Goal: Information Seeking & Learning: Learn about a topic

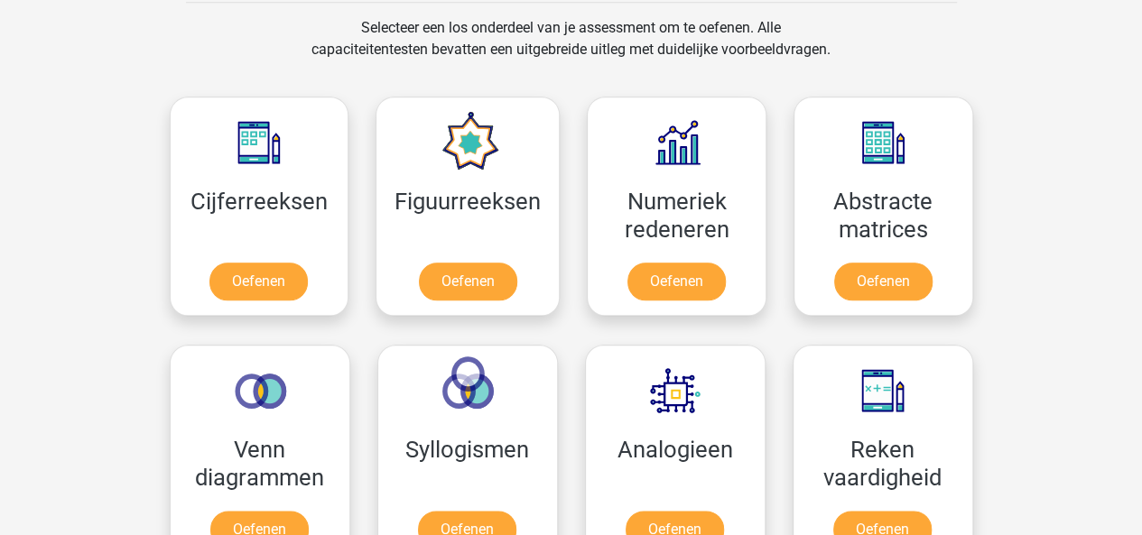
scroll to position [911, 0]
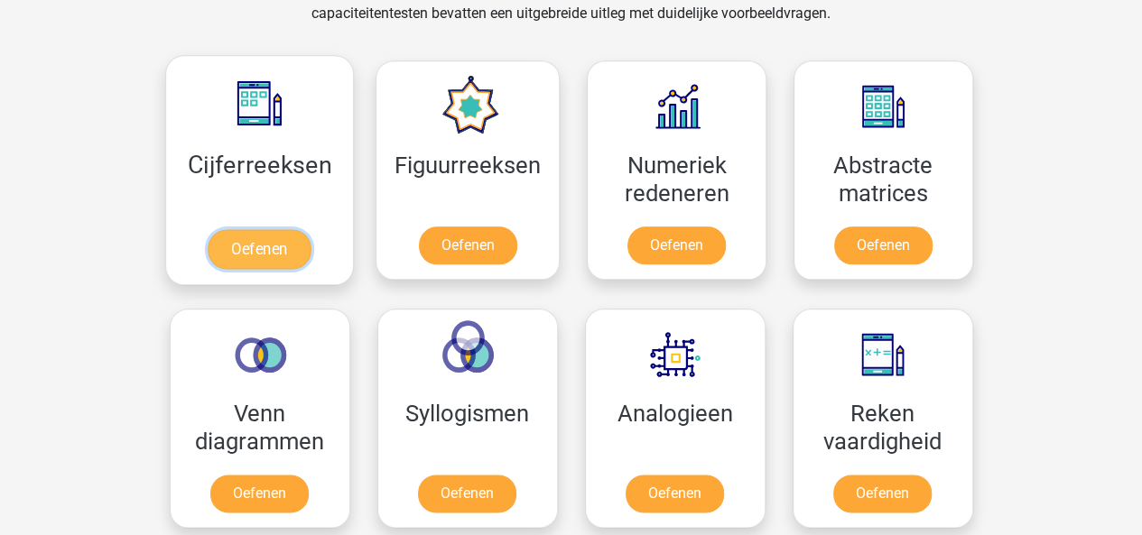
click at [280, 248] on link "Oefenen" at bounding box center [259, 249] width 103 height 40
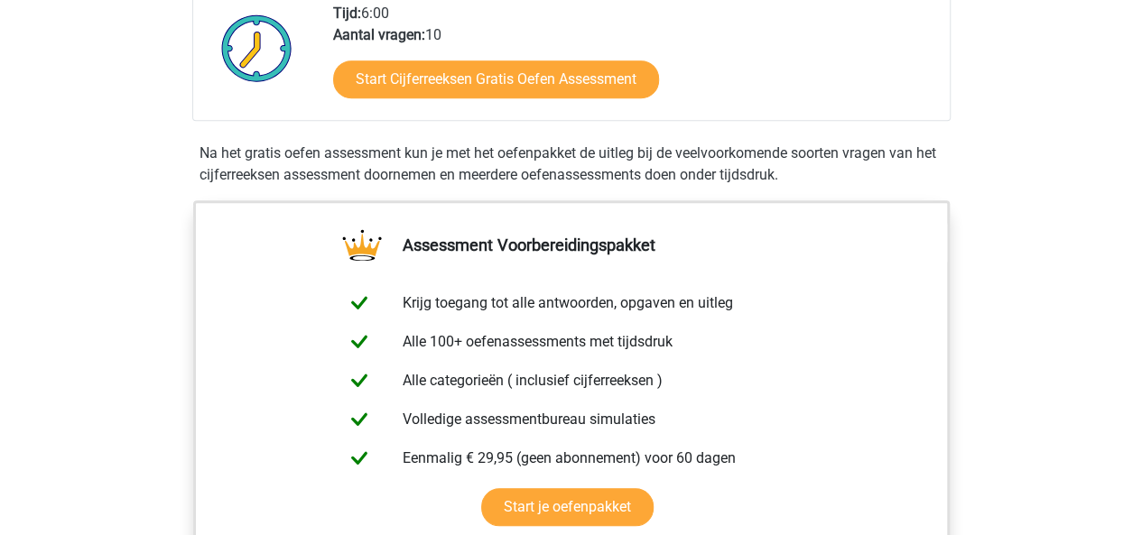
scroll to position [468, 0]
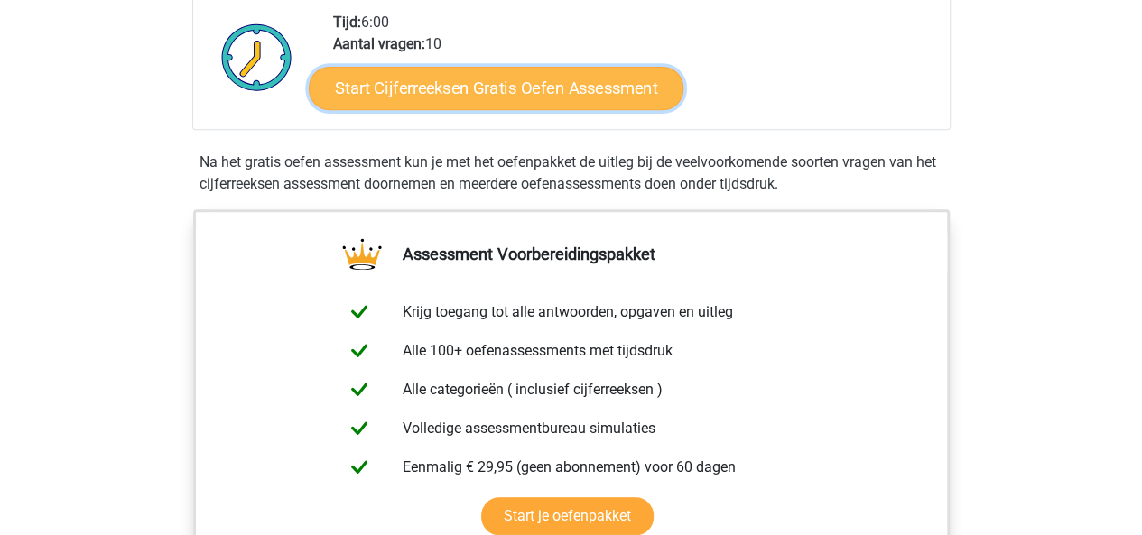
click at [557, 109] on link "Start Cijferreeksen Gratis Oefen Assessment" at bounding box center [496, 87] width 375 height 43
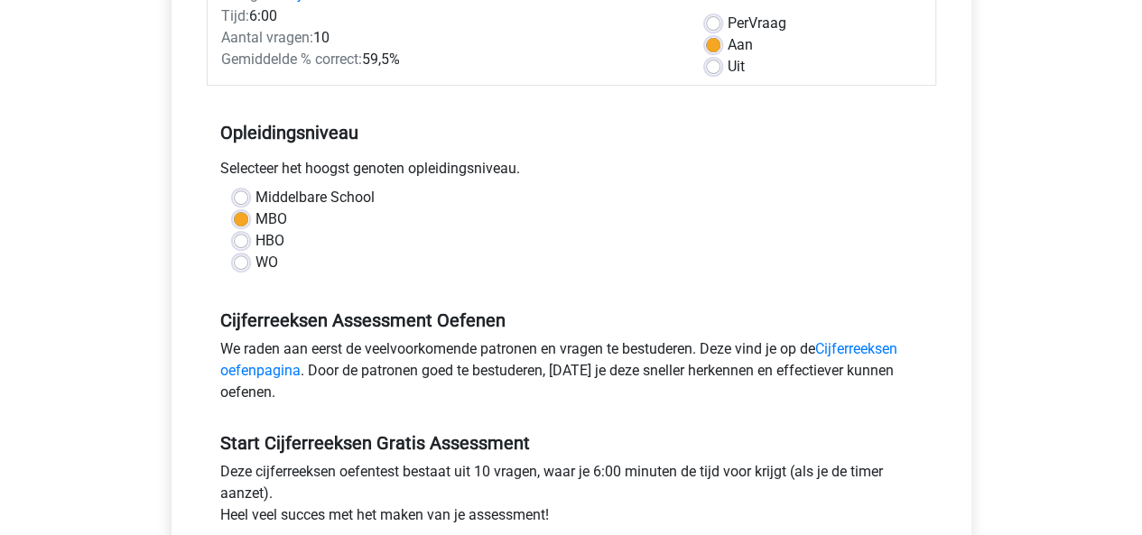
scroll to position [256, 0]
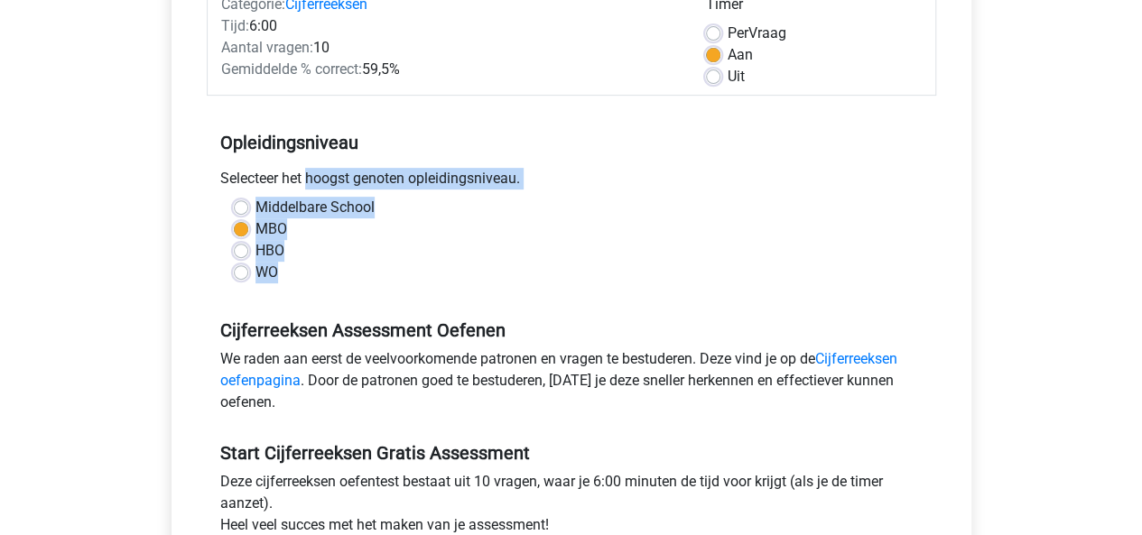
drag, startPoint x: 220, startPoint y: 174, endPoint x: 283, endPoint y: 272, distance: 116.2
click at [283, 272] on div "Opleidingsniveau Selecteer het hoogst genoten opleidingsniveau. Middelbare Scho…" at bounding box center [571, 200] width 729 height 195
copy div "Selecteer het hoogst genoten opleidingsniveau. Middelbare School MBO HBO WO"
click at [255, 245] on label "HBO" at bounding box center [269, 251] width 29 height 22
click at [248, 245] on input "HBO" at bounding box center [241, 249] width 14 height 18
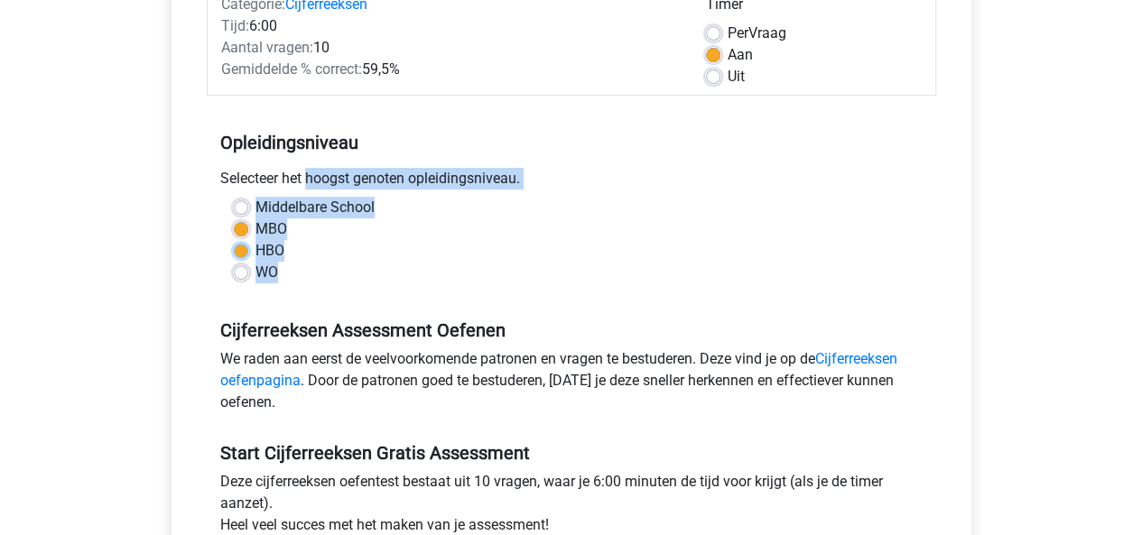
radio input "true"
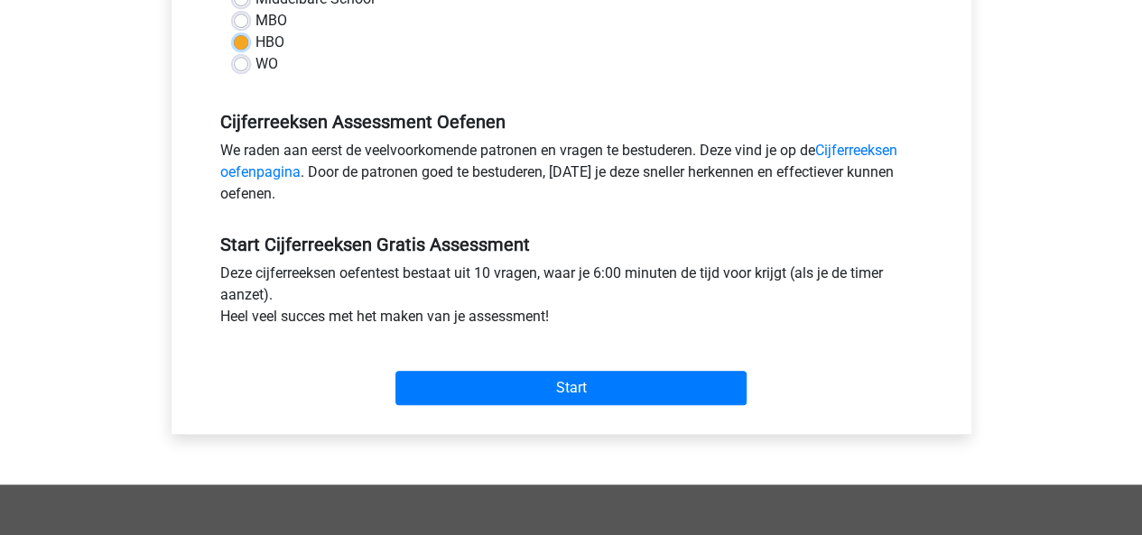
scroll to position [494, 0]
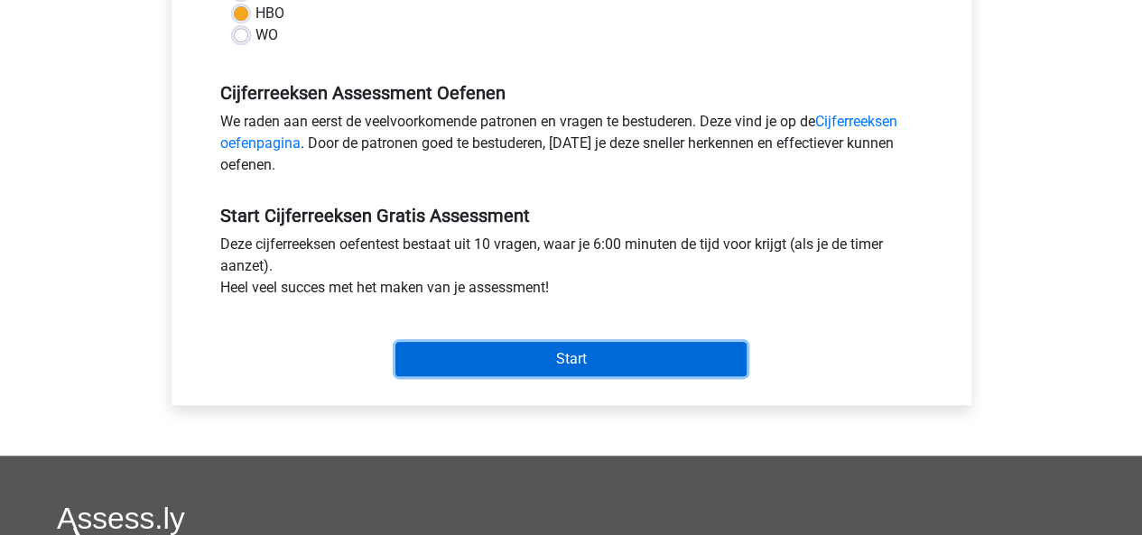
click at [653, 364] on input "Start" at bounding box center [570, 359] width 351 height 34
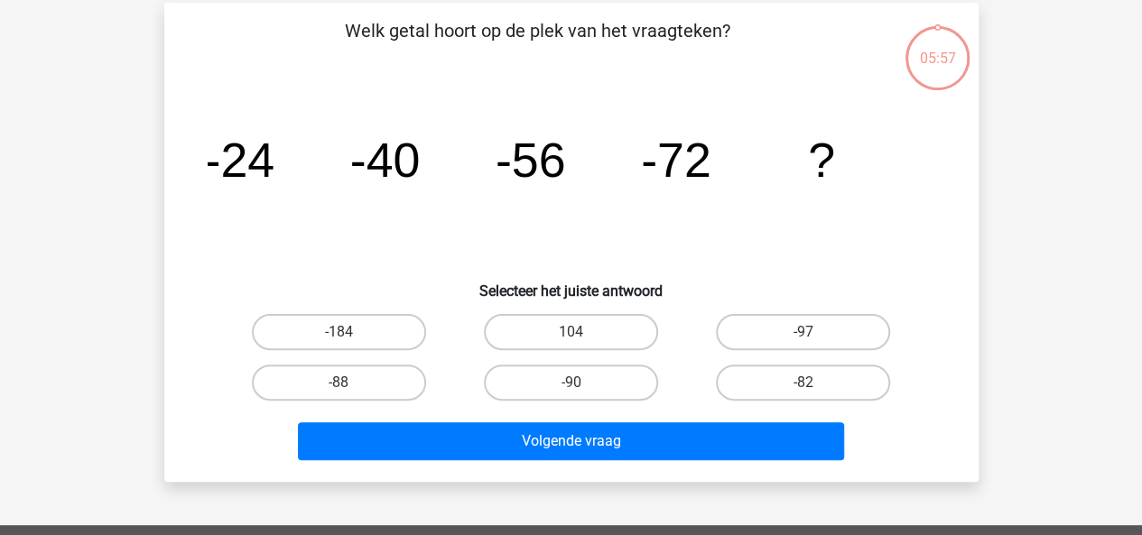
scroll to position [69, 0]
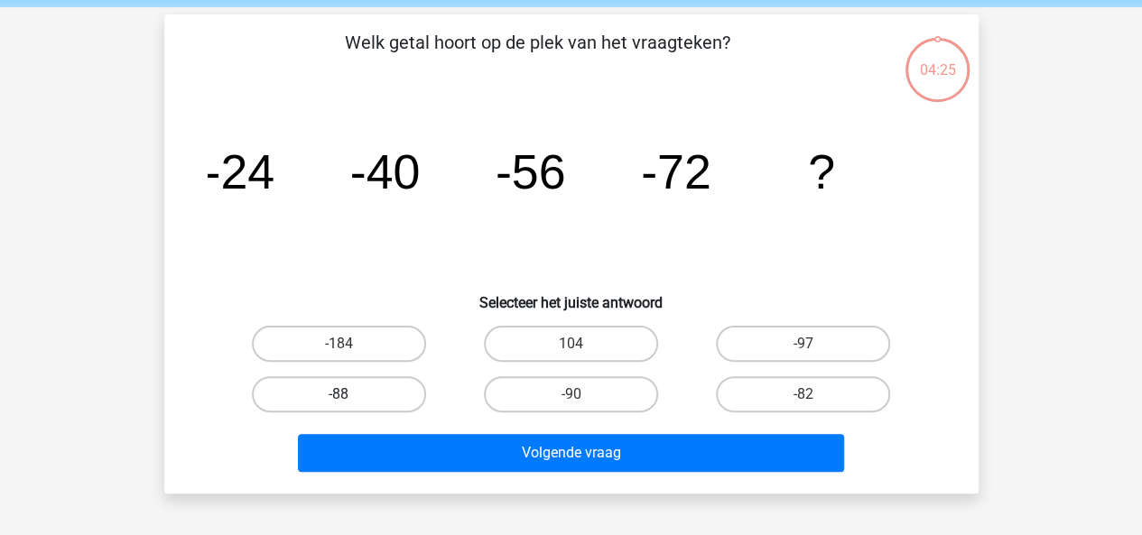
click at [375, 393] on label "-88" at bounding box center [339, 394] width 174 height 36
click at [350, 394] on input "-88" at bounding box center [344, 400] width 12 height 12
radio input "true"
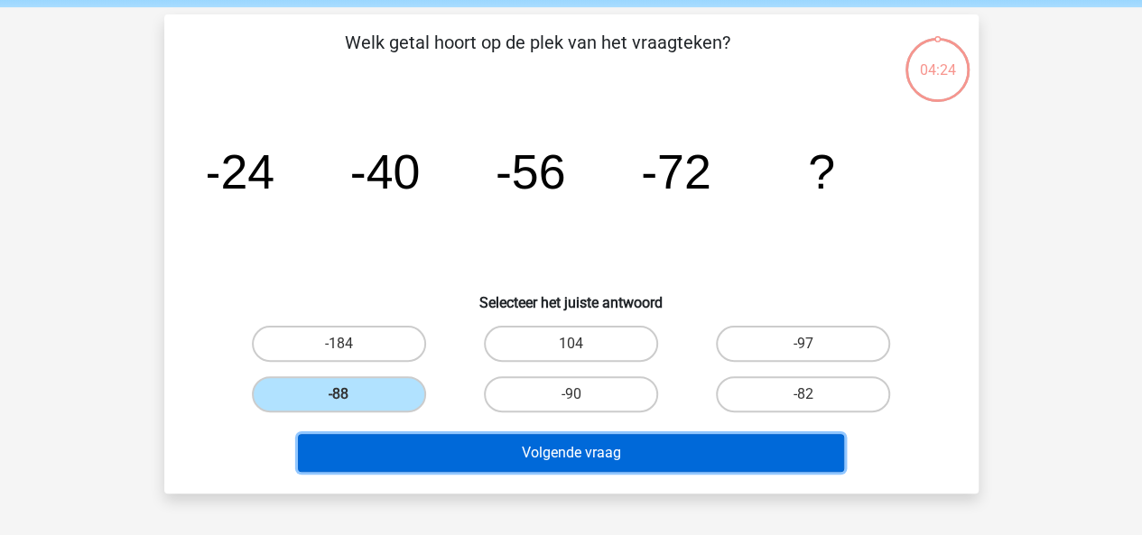
click at [564, 457] on button "Volgende vraag" at bounding box center [571, 453] width 546 height 38
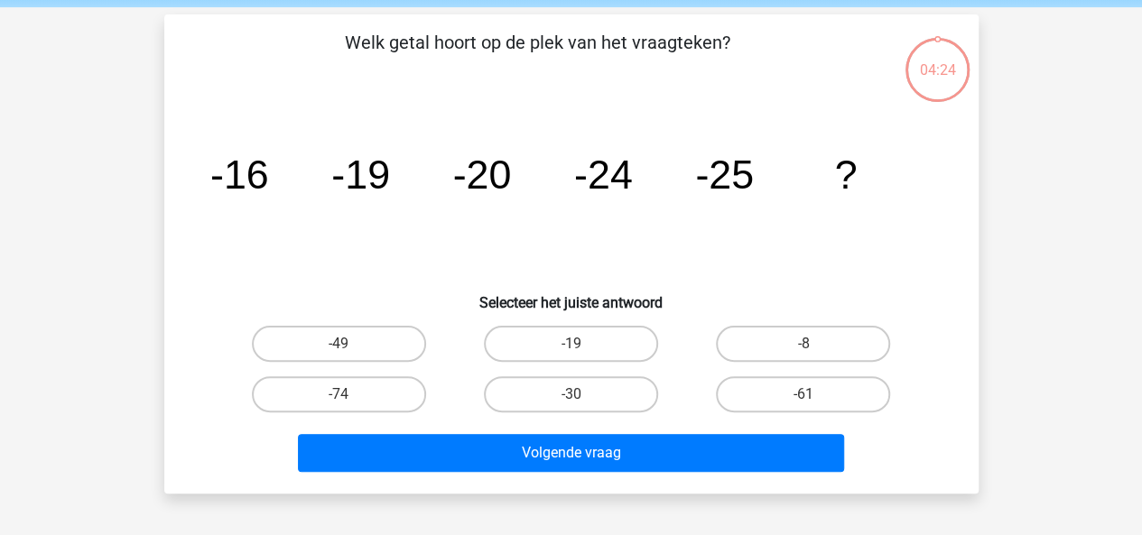
scroll to position [83, 0]
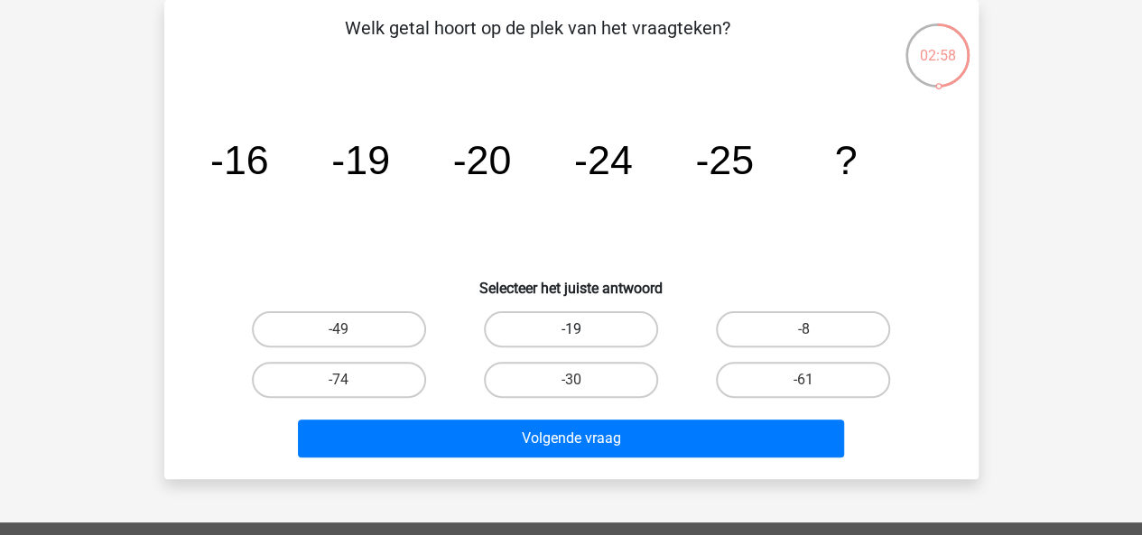
click at [535, 313] on label "-19" at bounding box center [571, 329] width 174 height 36
click at [570, 329] on input "-19" at bounding box center [576, 335] width 12 height 12
radio input "true"
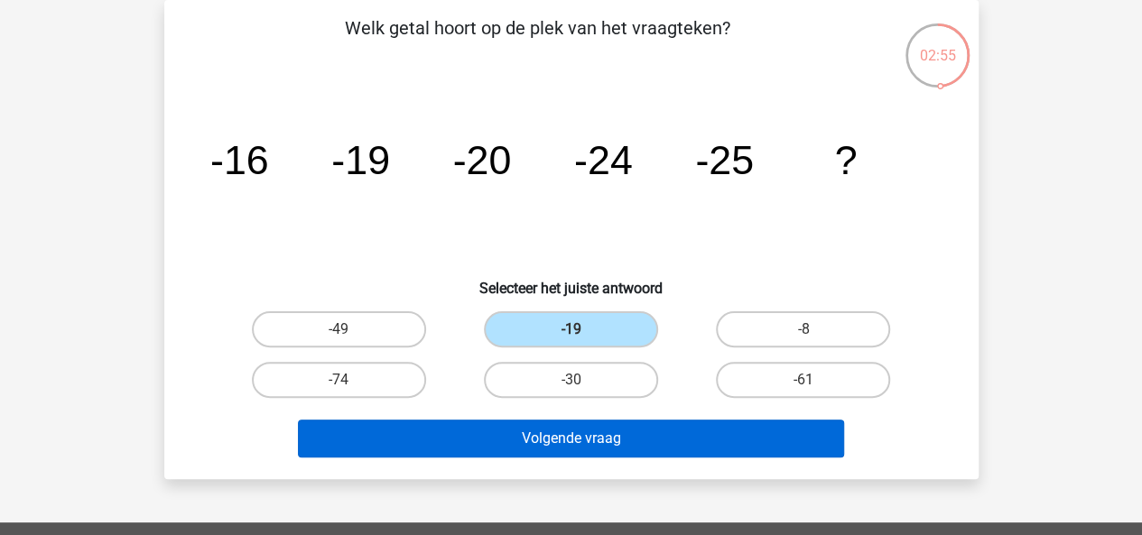
drag, startPoint x: 653, startPoint y: 331, endPoint x: 657, endPoint y: 430, distance: 98.5
click at [657, 430] on div "Welk getal hoort op de plek van het vraagteken? image/svg+xml -16 -19 -20 -24 -…" at bounding box center [571, 239] width 800 height 450
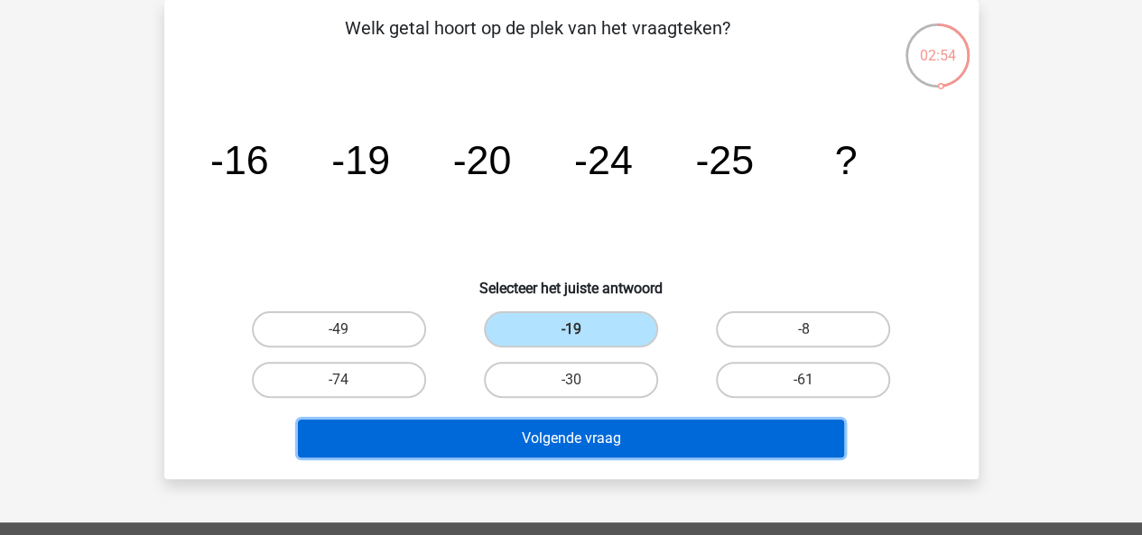
click at [657, 430] on button "Volgende vraag" at bounding box center [571, 439] width 546 height 38
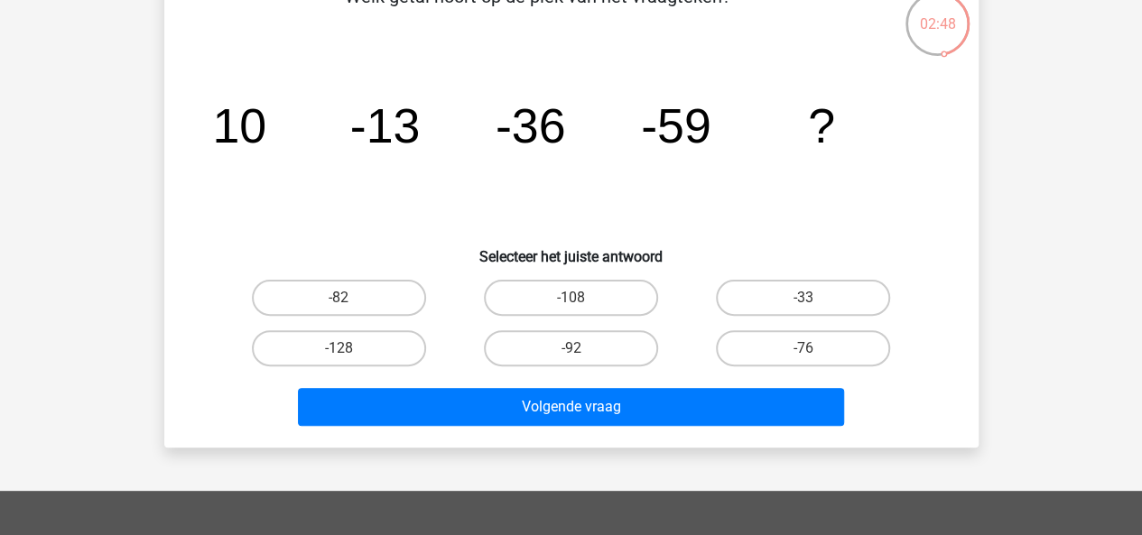
scroll to position [108, 0]
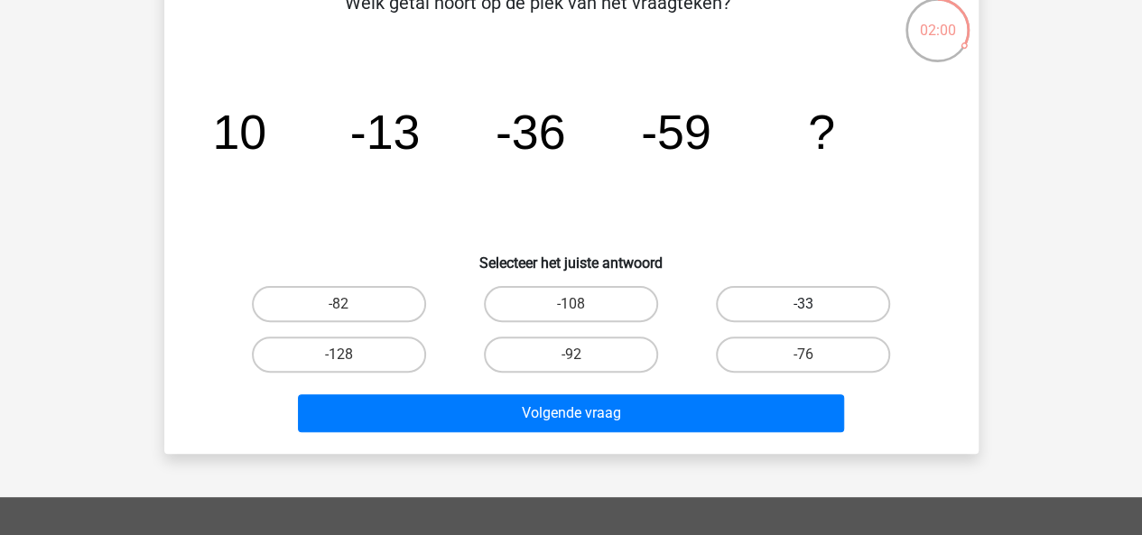
click at [839, 311] on label "-33" at bounding box center [803, 304] width 174 height 36
click at [815, 311] on input "-33" at bounding box center [809, 310] width 12 height 12
radio input "true"
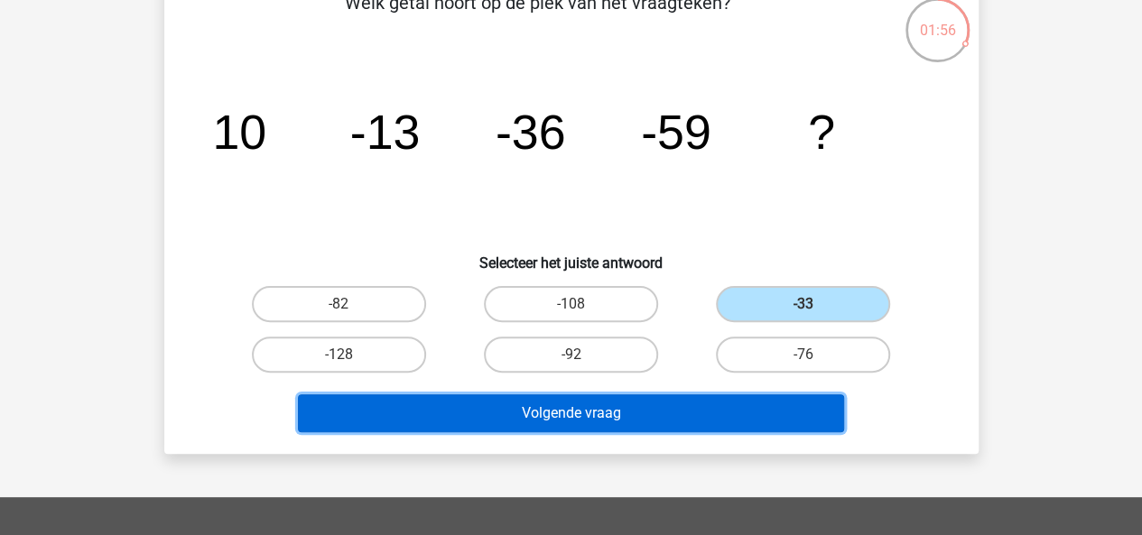
click at [449, 413] on button "Volgende vraag" at bounding box center [571, 413] width 546 height 38
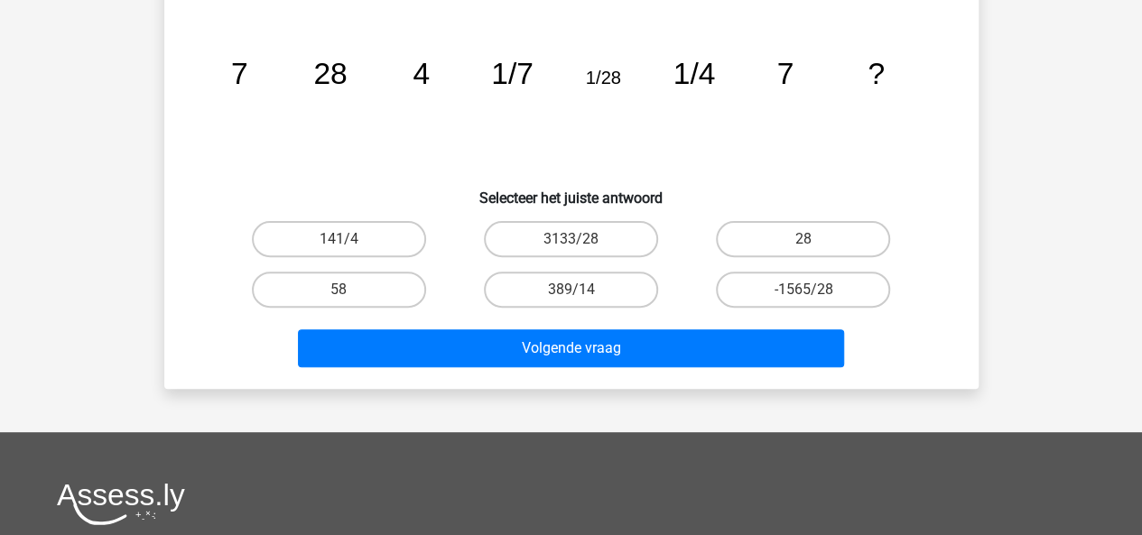
scroll to position [166, 0]
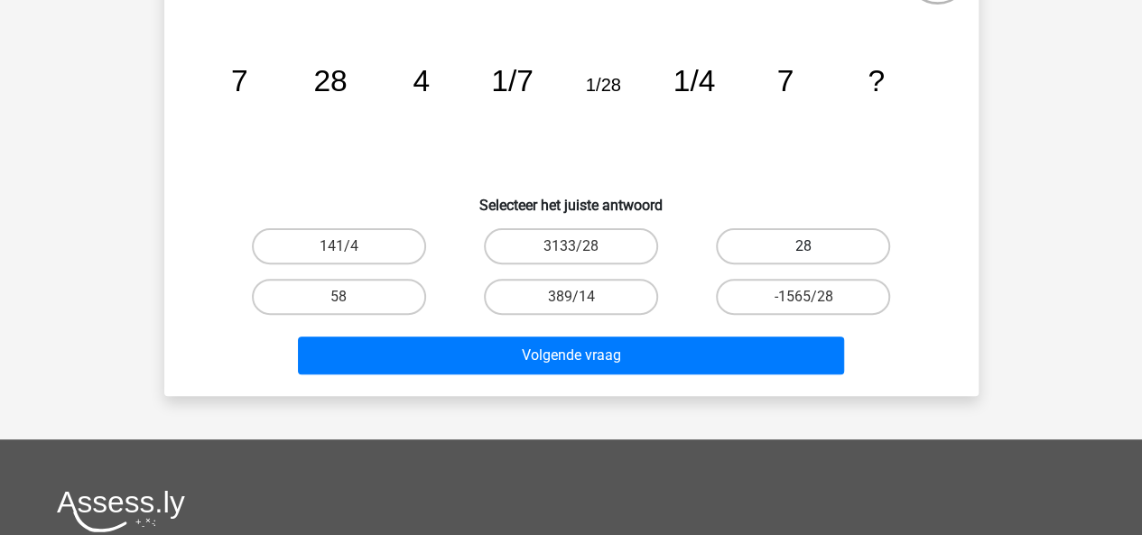
click at [837, 248] on label "28" at bounding box center [803, 246] width 174 height 36
click at [815, 248] on input "28" at bounding box center [809, 252] width 12 height 12
radio input "true"
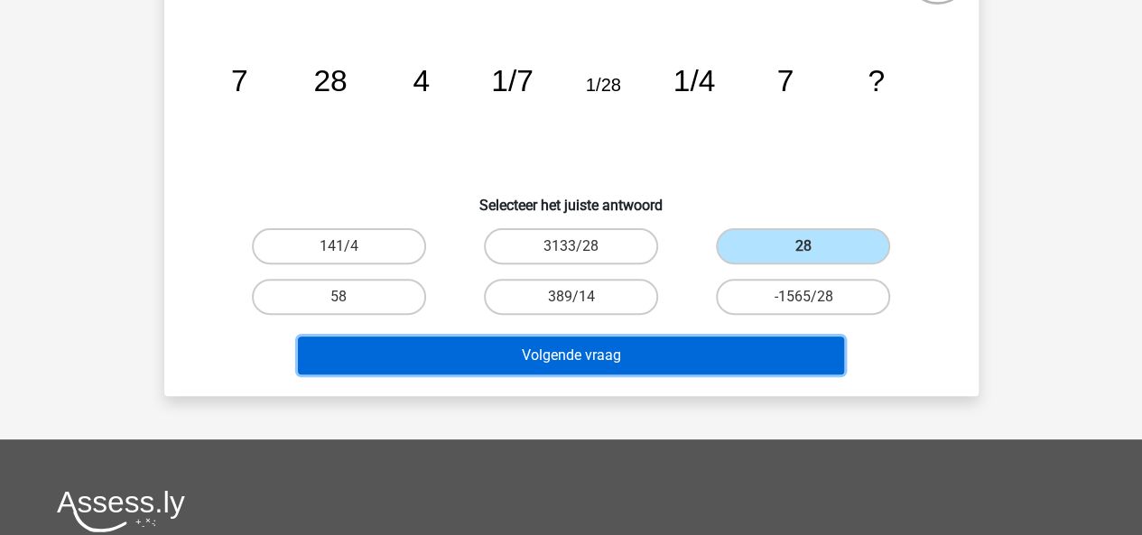
click at [746, 344] on button "Volgende vraag" at bounding box center [571, 356] width 546 height 38
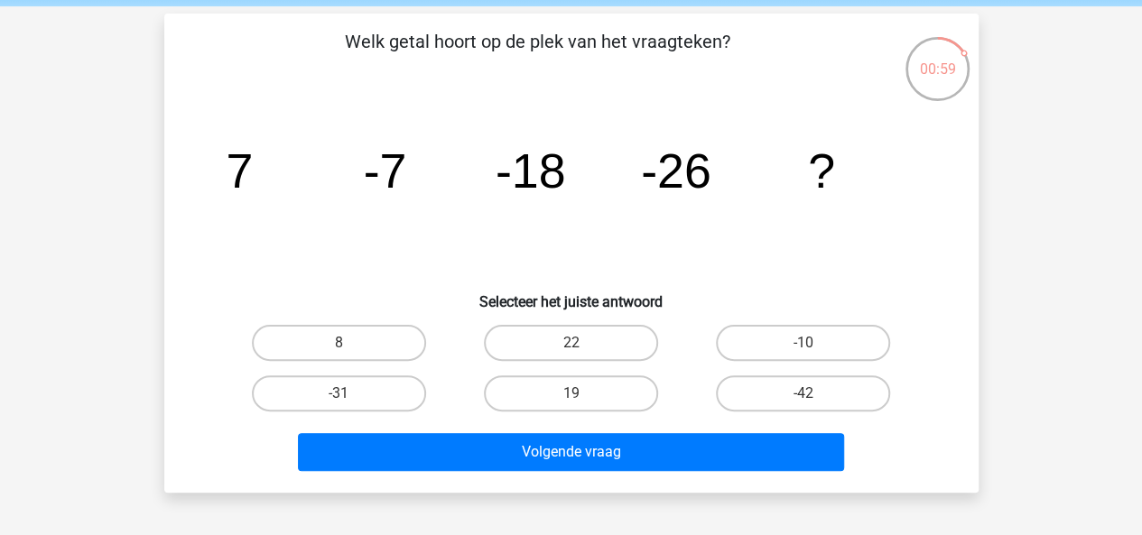
scroll to position [72, 0]
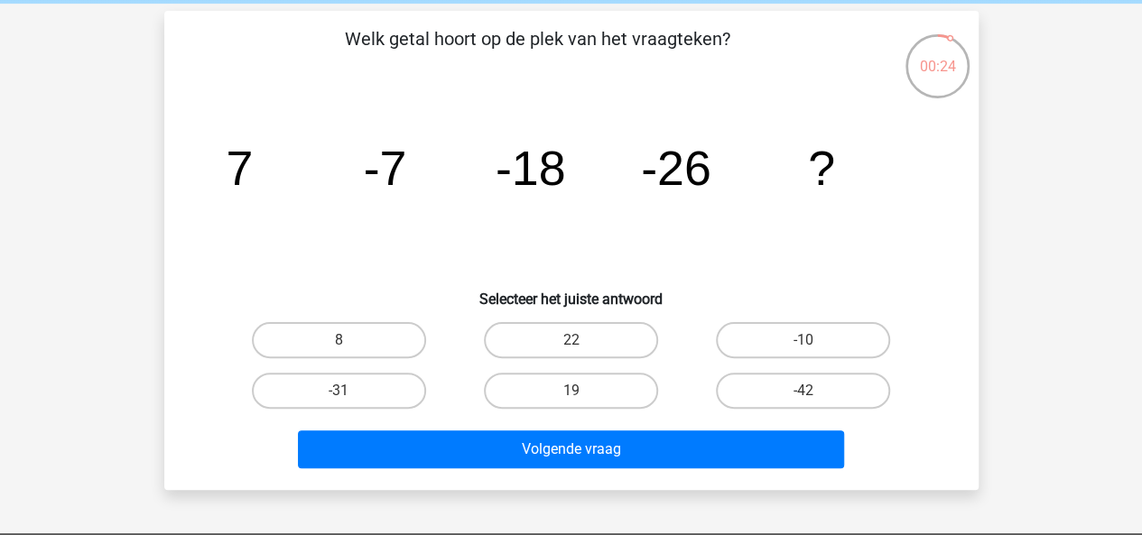
click at [577, 393] on input "19" at bounding box center [576, 397] width 12 height 12
radio input "true"
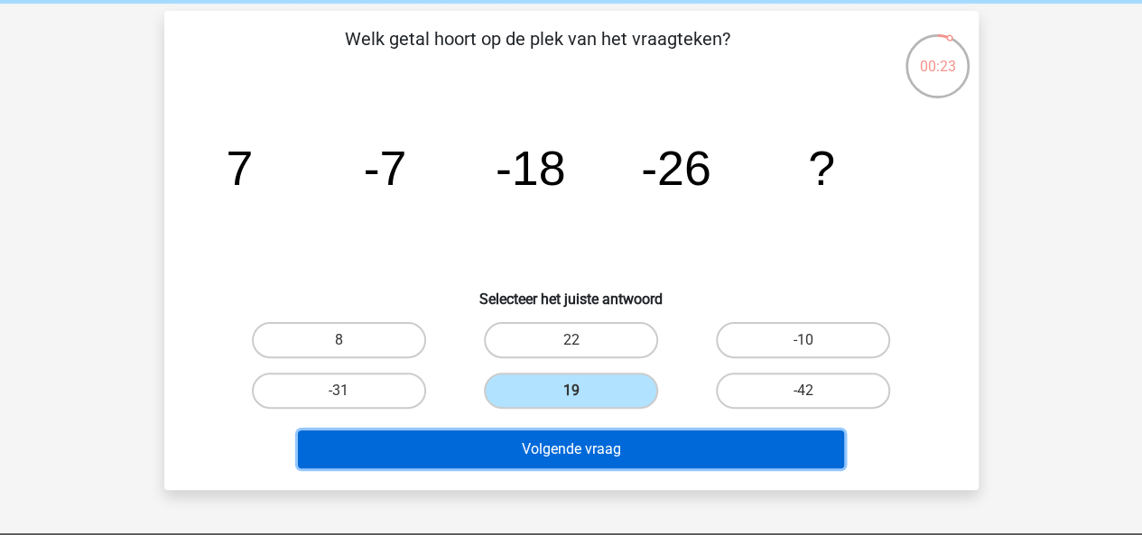
click at [585, 465] on button "Volgende vraag" at bounding box center [571, 450] width 546 height 38
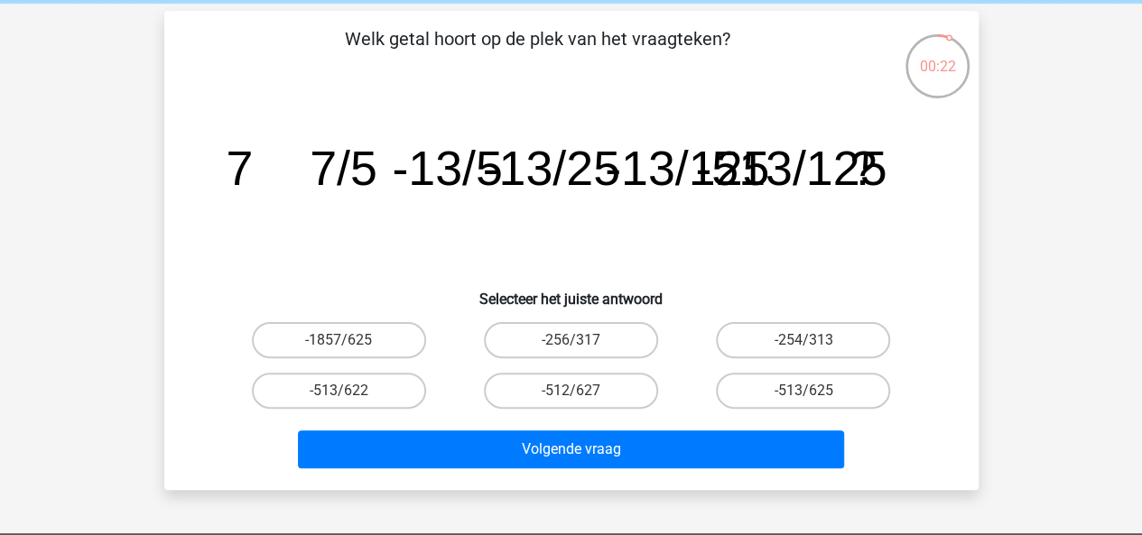
scroll to position [83, 0]
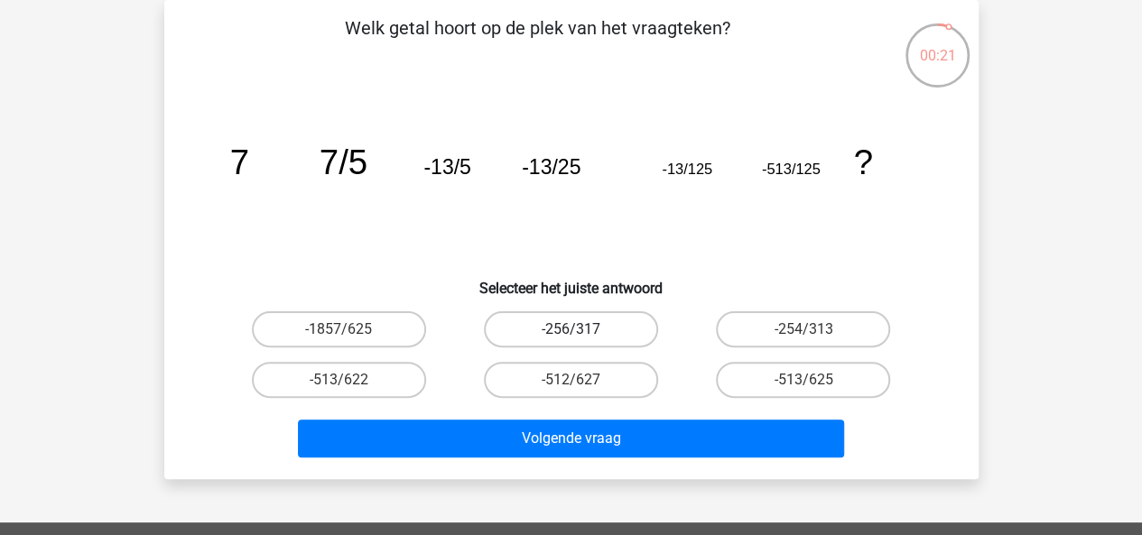
click at [544, 318] on label "-256/317" at bounding box center [571, 329] width 174 height 36
click at [570, 329] on input "-256/317" at bounding box center [576, 335] width 12 height 12
radio input "true"
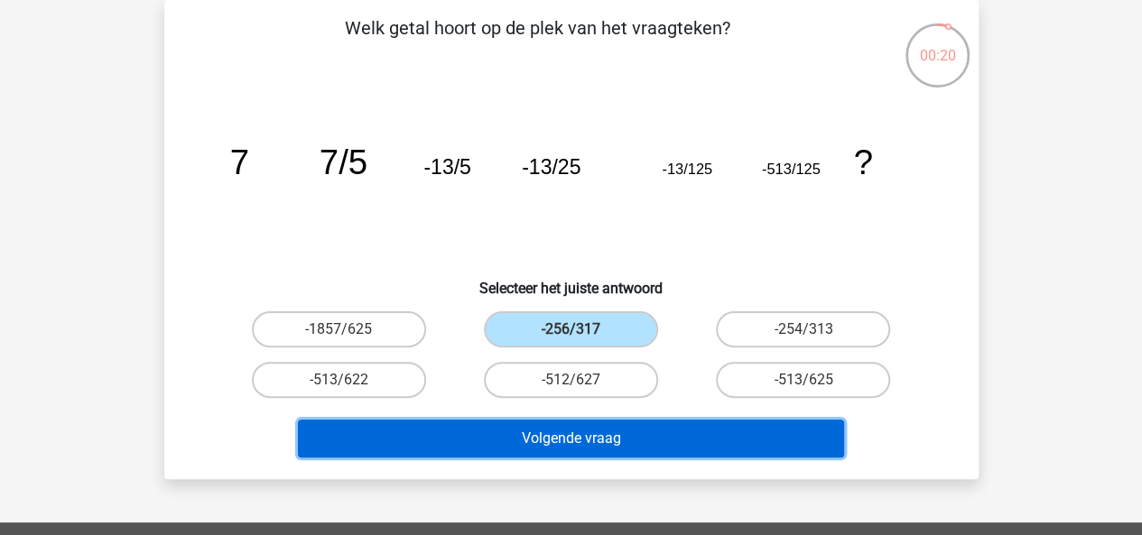
click at [570, 439] on button "Volgende vraag" at bounding box center [571, 439] width 546 height 38
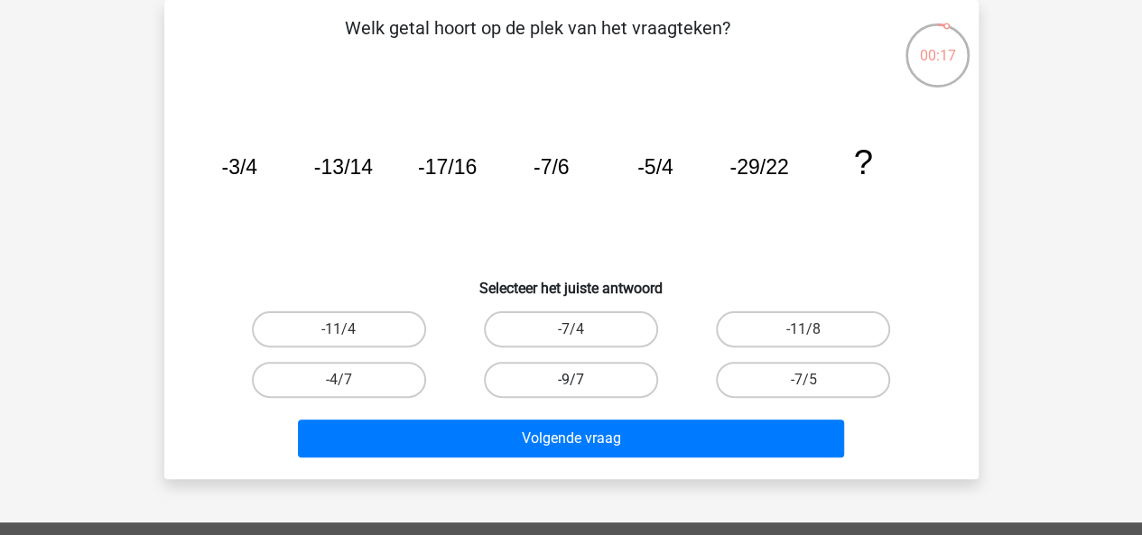
click at [603, 371] on label "-9/7" at bounding box center [571, 380] width 174 height 36
click at [582, 380] on input "-9/7" at bounding box center [576, 386] width 12 height 12
radio input "true"
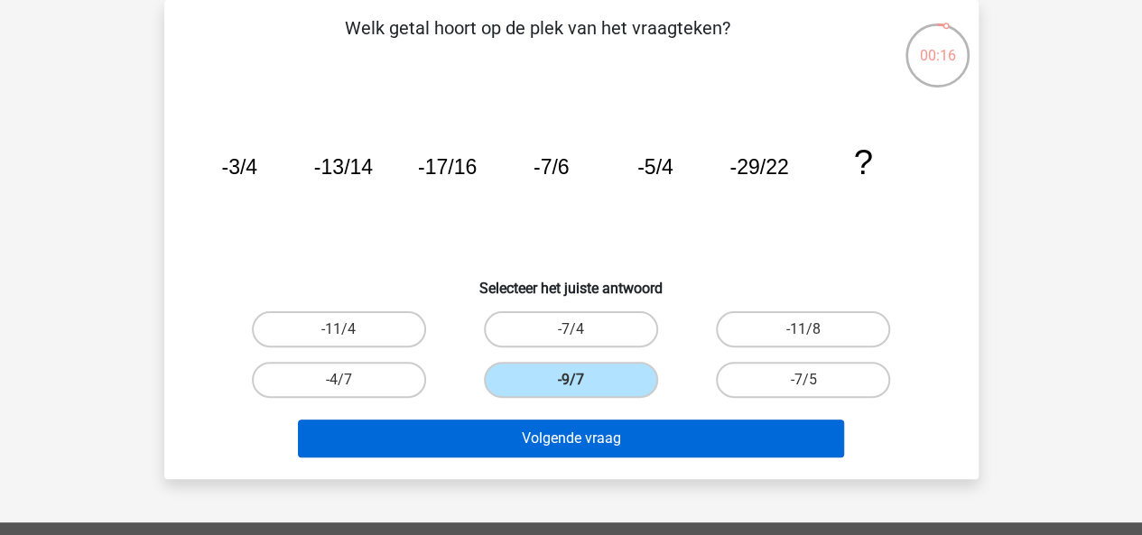
drag, startPoint x: 617, startPoint y: 404, endPoint x: 625, endPoint y: 422, distance: 18.6
click at [625, 422] on div "Welk getal hoort op de plek van het vraagteken? image/svg+xml -3/4 -13/14 -17/1…" at bounding box center [571, 239] width 800 height 450
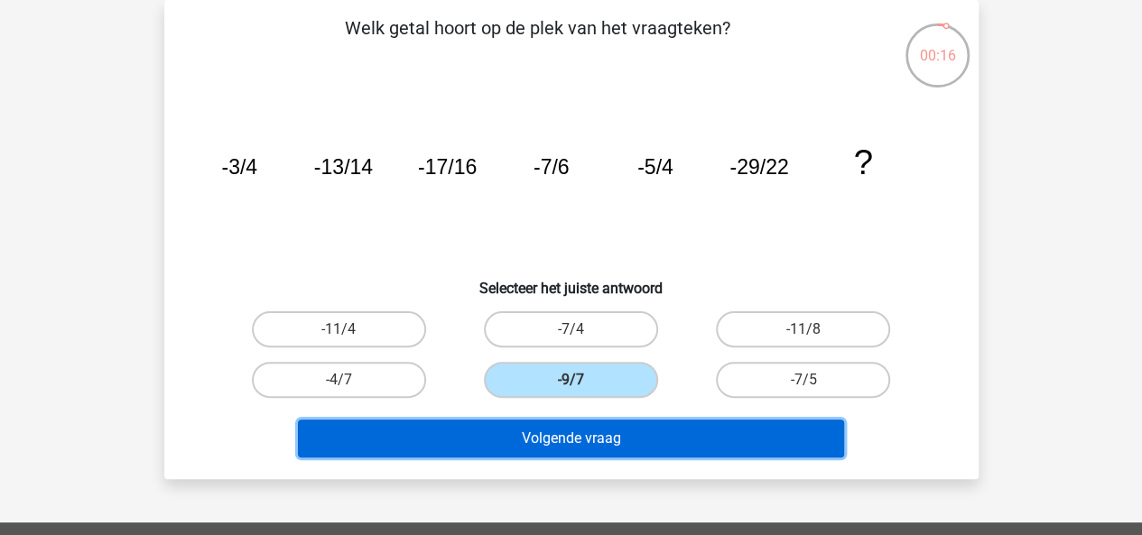
click at [625, 422] on button "Volgende vraag" at bounding box center [571, 439] width 546 height 38
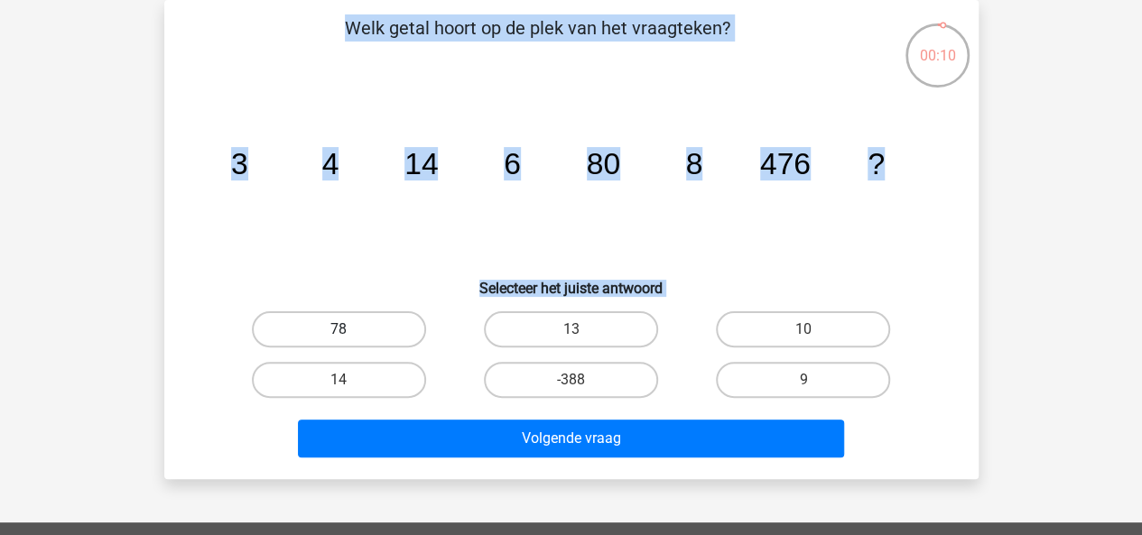
click at [377, 329] on label "78" at bounding box center [339, 329] width 174 height 36
click at [350, 329] on input "78" at bounding box center [344, 335] width 12 height 12
radio input "true"
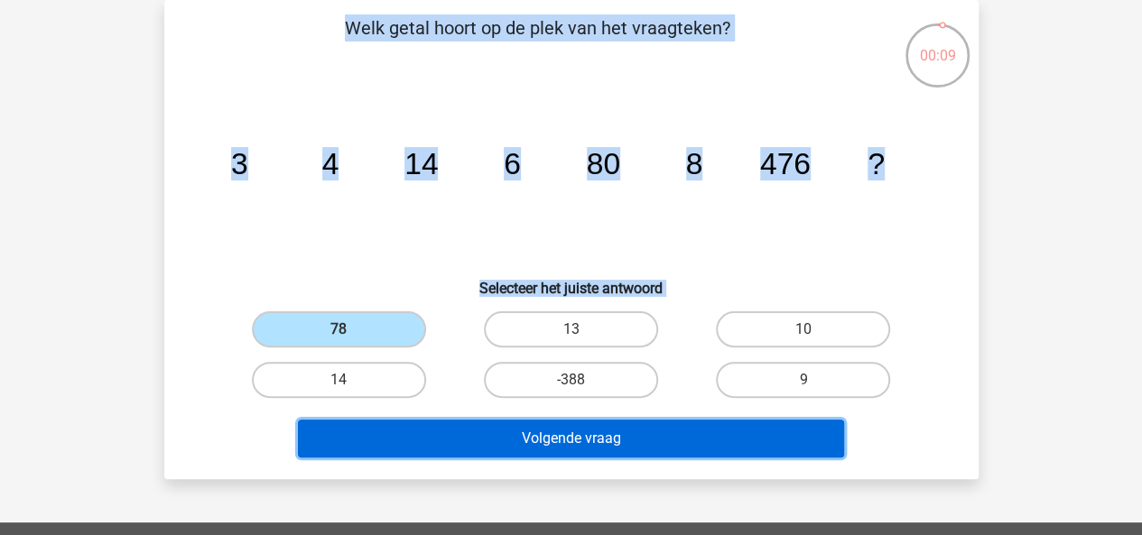
click at [446, 448] on button "Volgende vraag" at bounding box center [571, 439] width 546 height 38
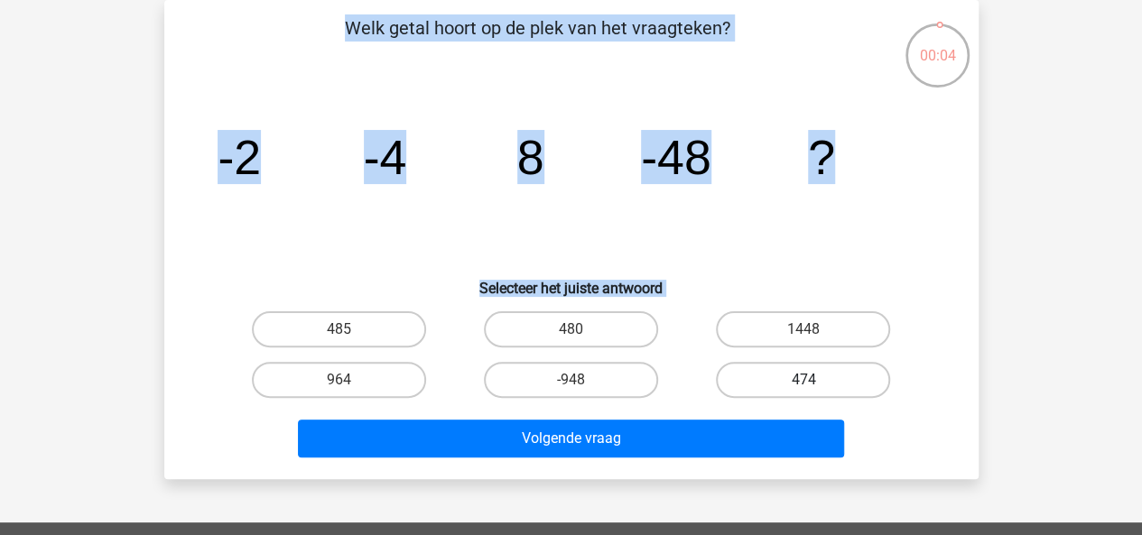
click at [755, 372] on label "474" at bounding box center [803, 380] width 174 height 36
click at [803, 380] on input "474" at bounding box center [809, 386] width 12 height 12
radio input "true"
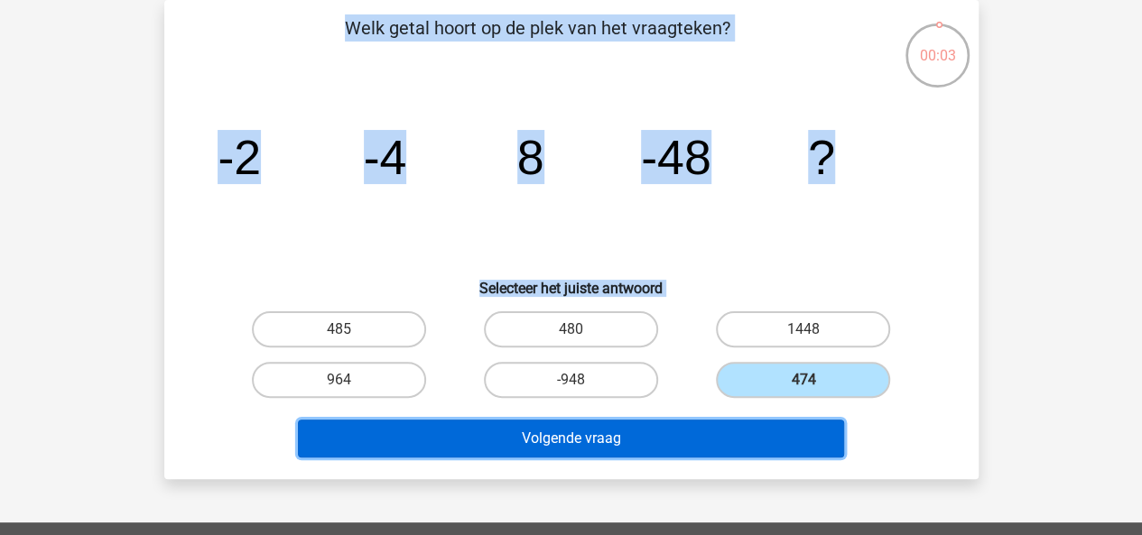
click at [748, 432] on button "Volgende vraag" at bounding box center [571, 439] width 546 height 38
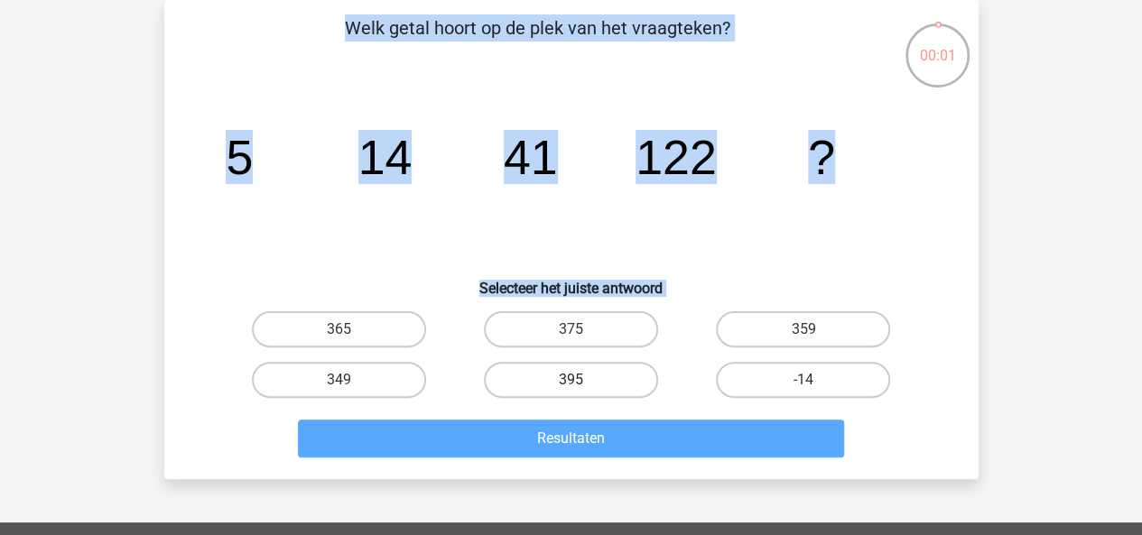
click at [627, 373] on label "395" at bounding box center [571, 380] width 174 height 36
click at [582, 380] on input "395" at bounding box center [576, 386] width 12 height 12
radio input "true"
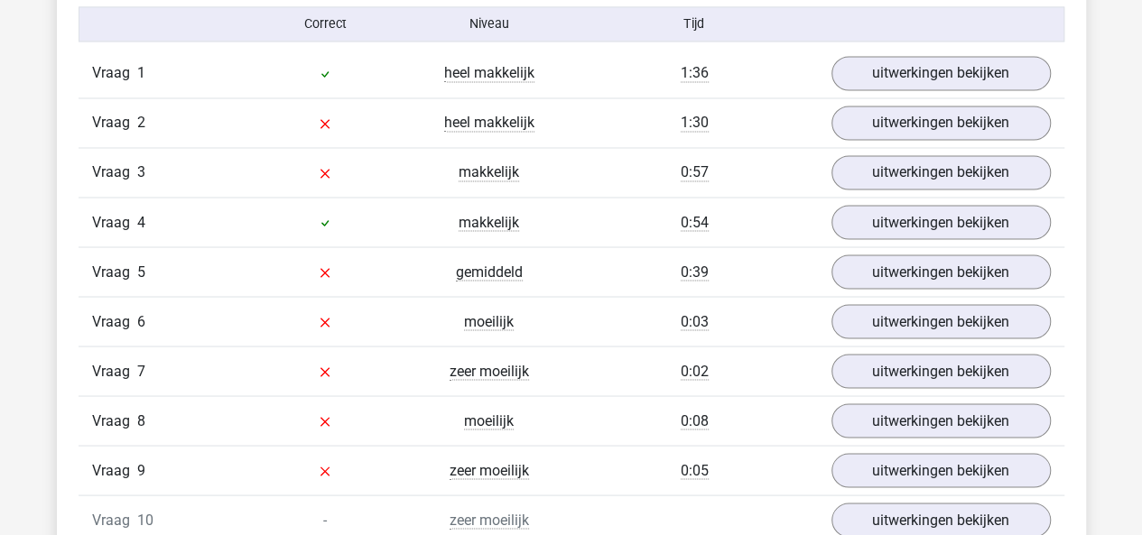
scroll to position [1517, 0]
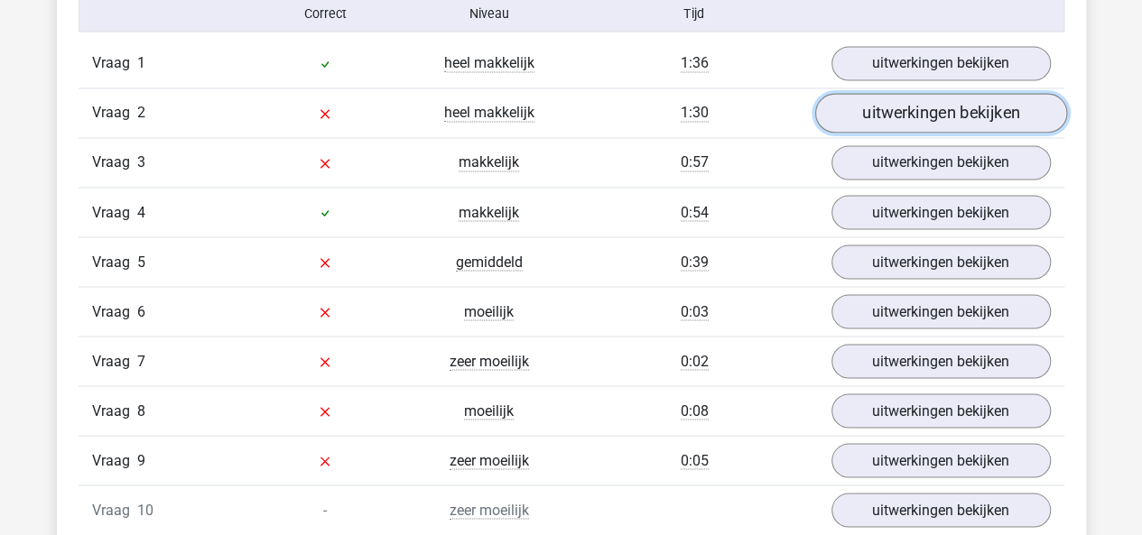
click at [923, 116] on link "uitwerkingen bekijken" at bounding box center [940, 114] width 252 height 40
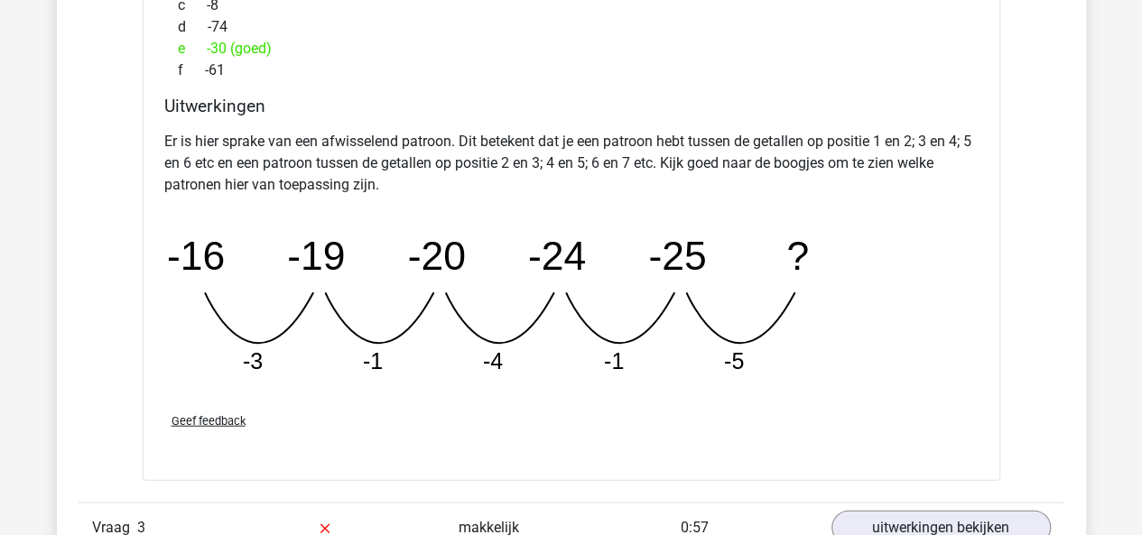
scroll to position [1971, 0]
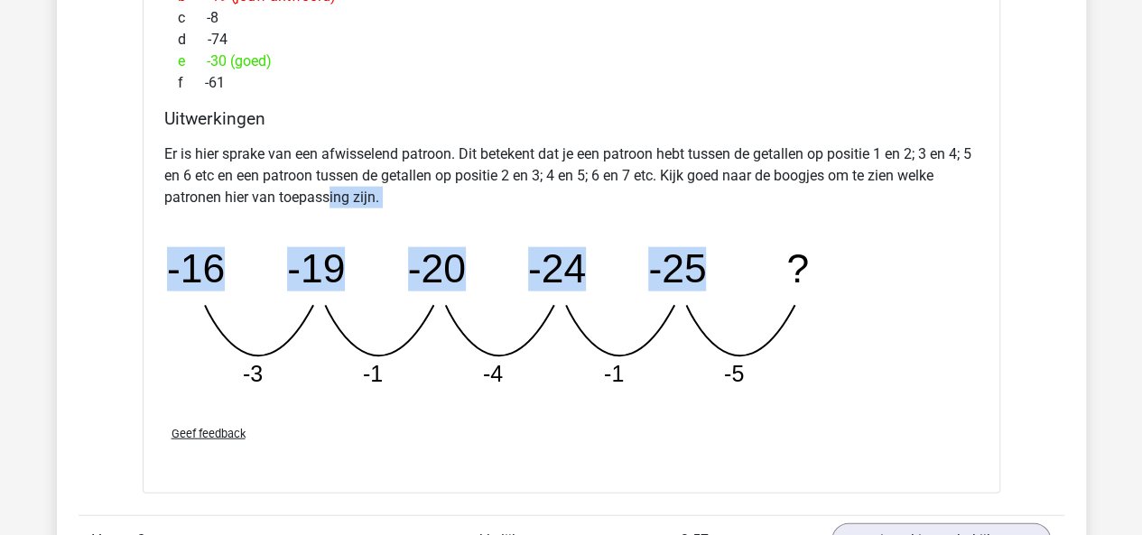
drag, startPoint x: 699, startPoint y: 297, endPoint x: 325, endPoint y: 190, distance: 388.5
click at [325, 190] on div "Er is hier sprake van een afwisselend patroon. Dit betekent dat je een patroon …" at bounding box center [571, 273] width 814 height 274
click at [325, 190] on p "Er is hier sprake van een afwisselend patroon. Dit betekent dat je een patroon …" at bounding box center [571, 176] width 814 height 65
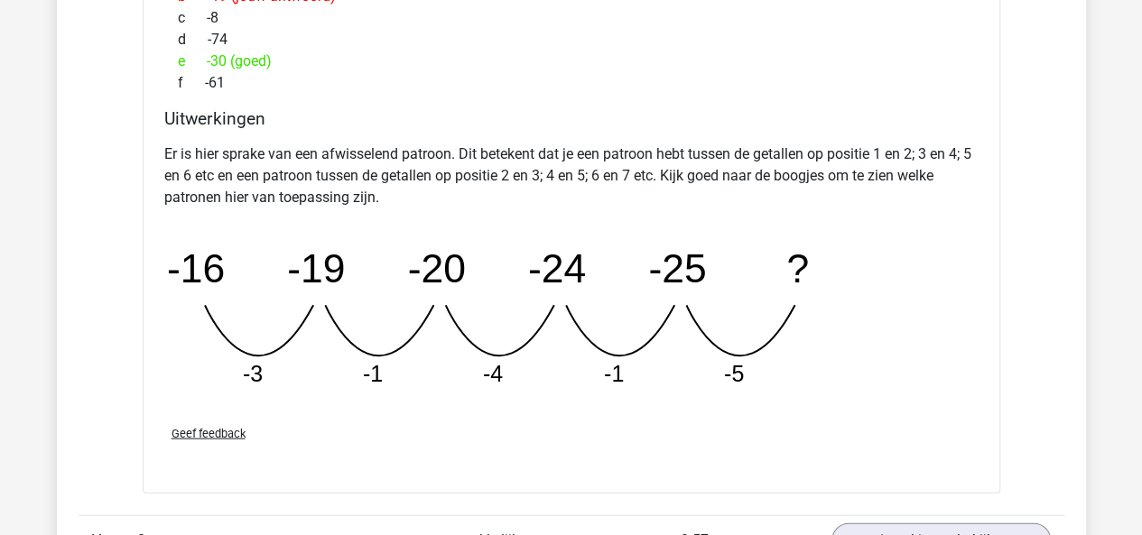
click at [635, 161] on p "Er is hier sprake van een afwisselend patroon. Dit betekent dat je een patroon …" at bounding box center [571, 176] width 814 height 65
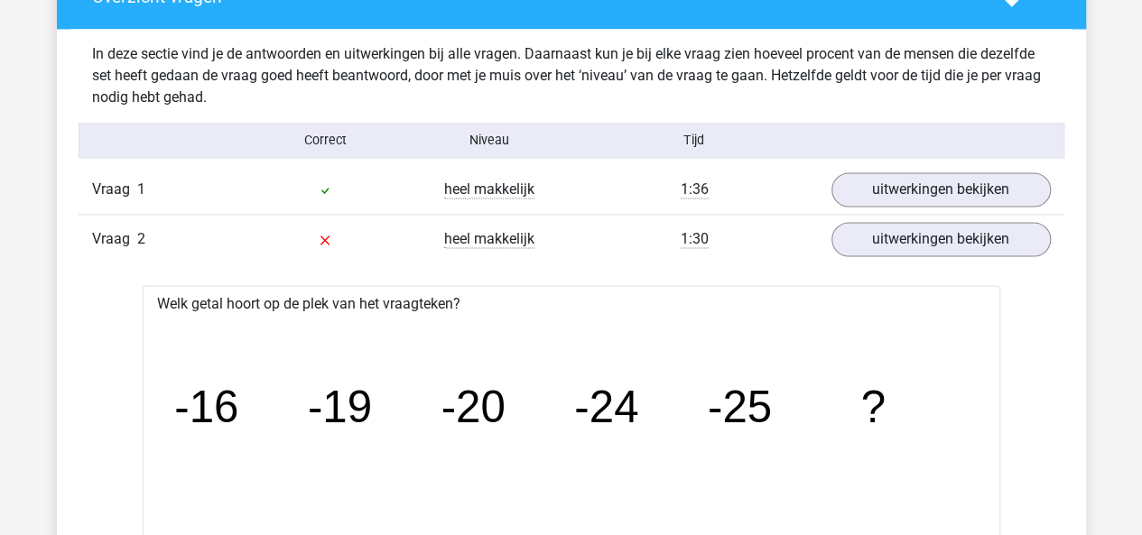
scroll to position [1379, 0]
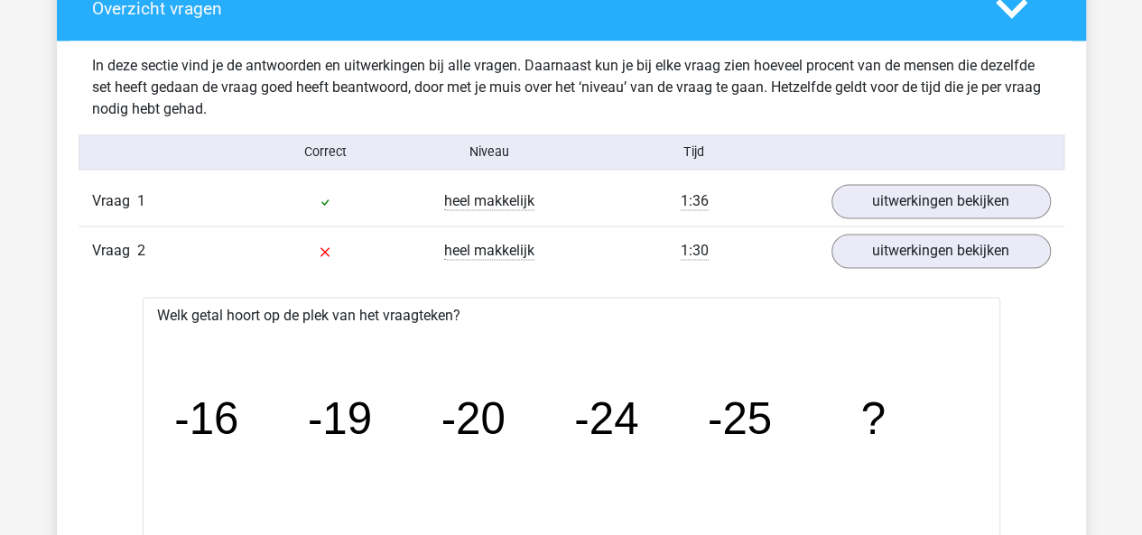
click at [940, 201] on link "uitwerkingen bekijken" at bounding box center [940, 202] width 252 height 40
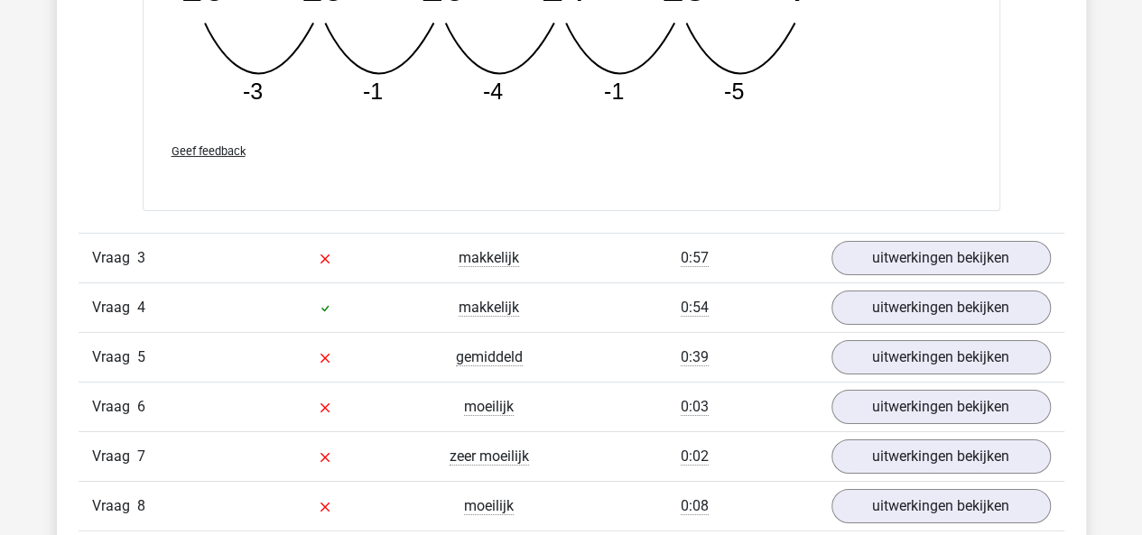
scroll to position [3049, 0]
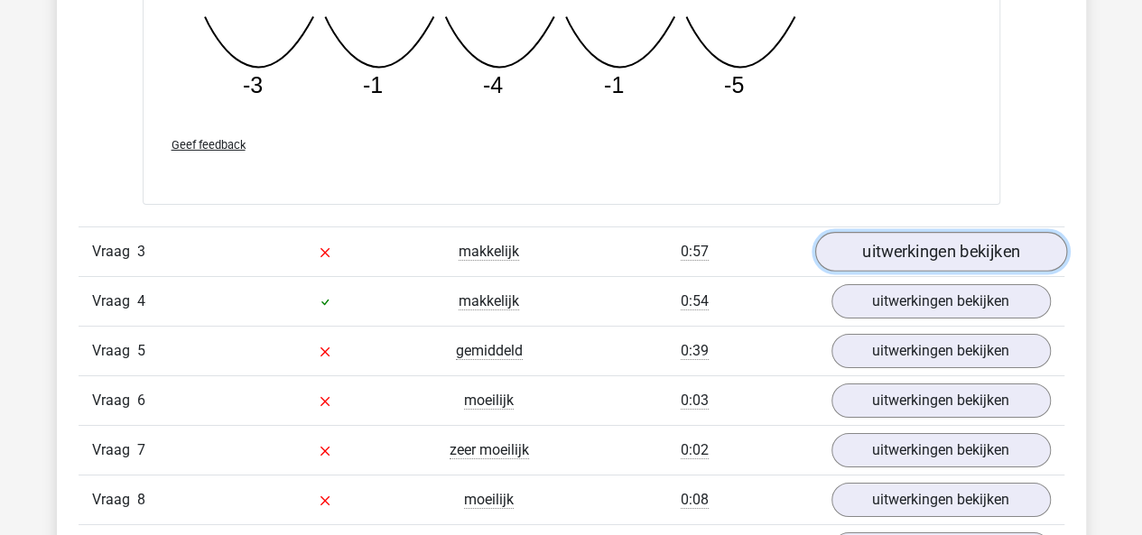
click at [944, 246] on link "uitwerkingen bekijken" at bounding box center [940, 252] width 252 height 40
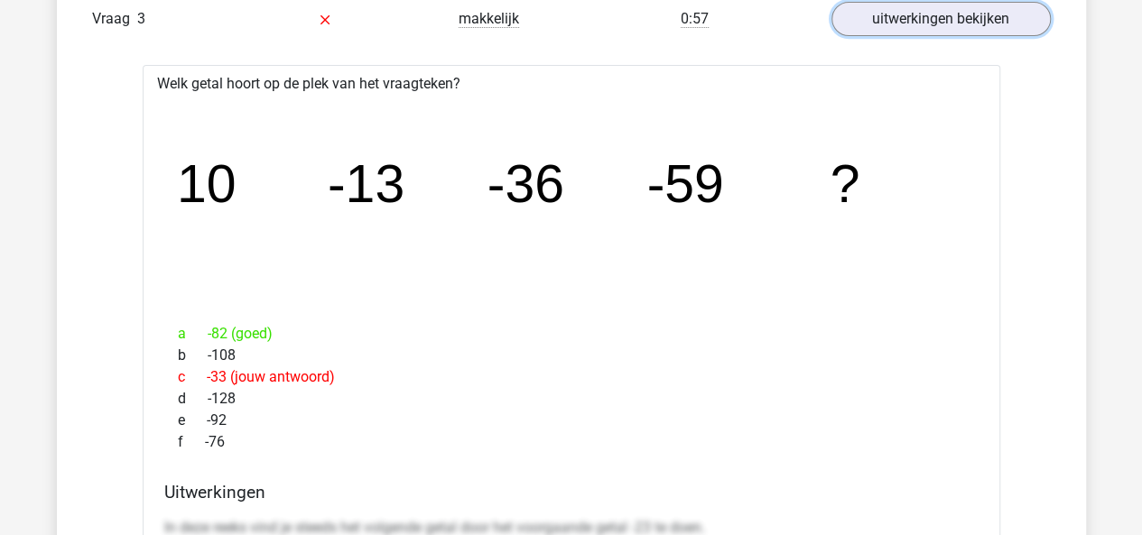
scroll to position [3262, 0]
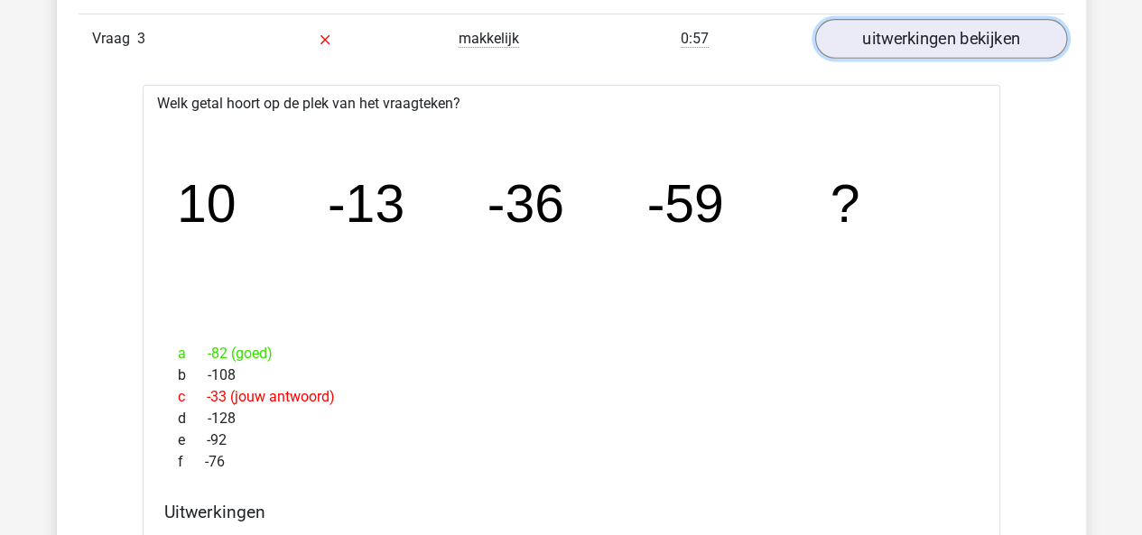
click at [1017, 39] on link "uitwerkingen bekijken" at bounding box center [940, 39] width 252 height 40
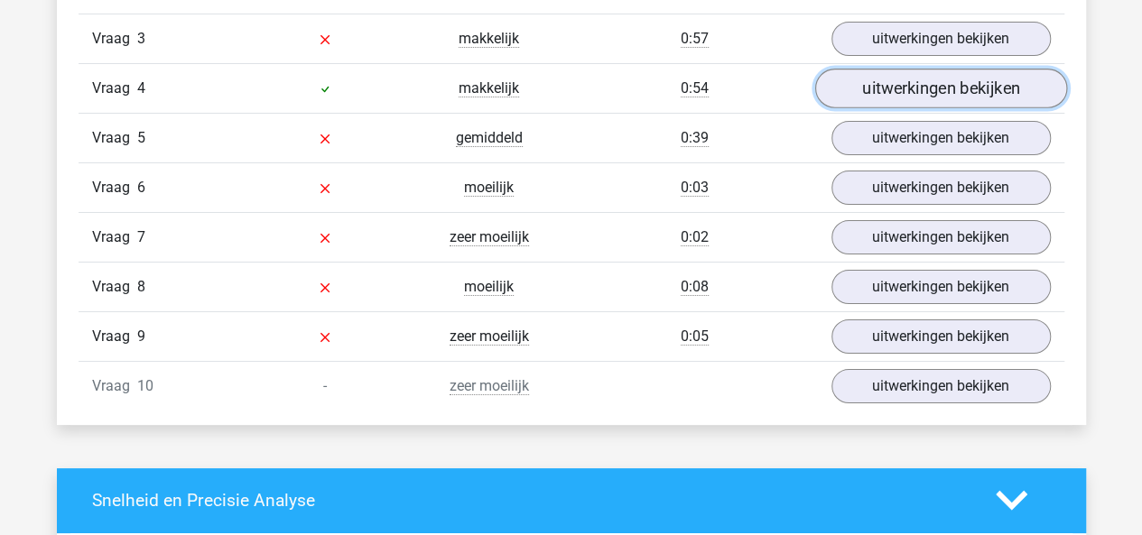
click at [984, 85] on link "uitwerkingen bekijken" at bounding box center [940, 89] width 252 height 40
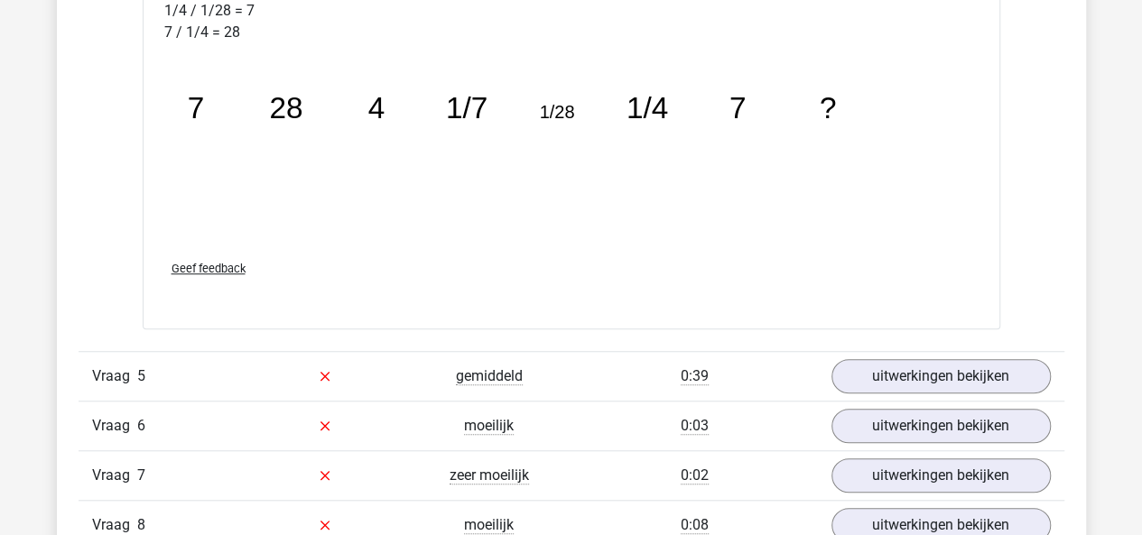
scroll to position [3980, 0]
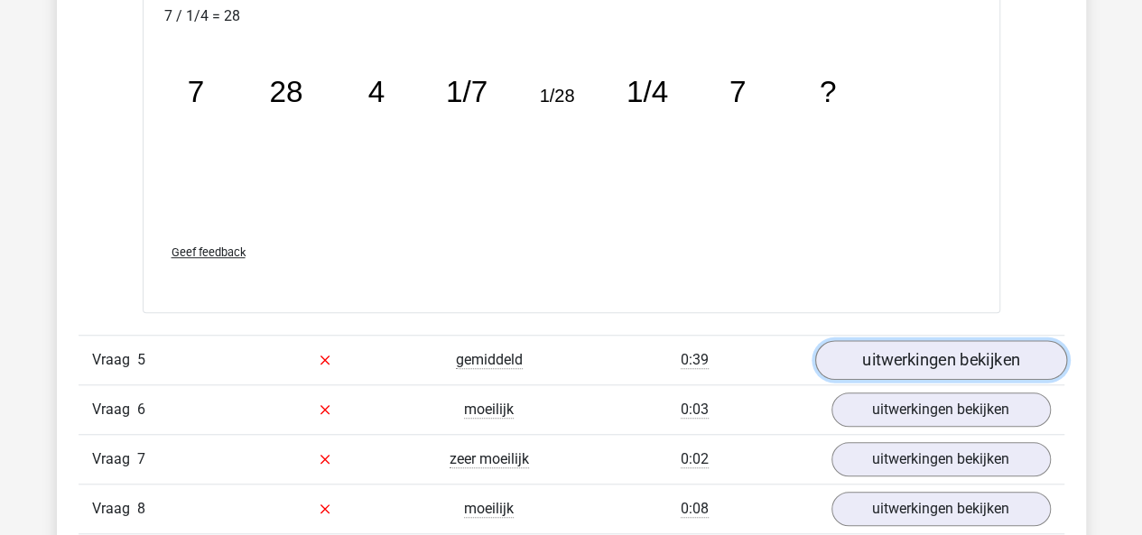
click at [969, 362] on link "uitwerkingen bekijken" at bounding box center [940, 360] width 252 height 40
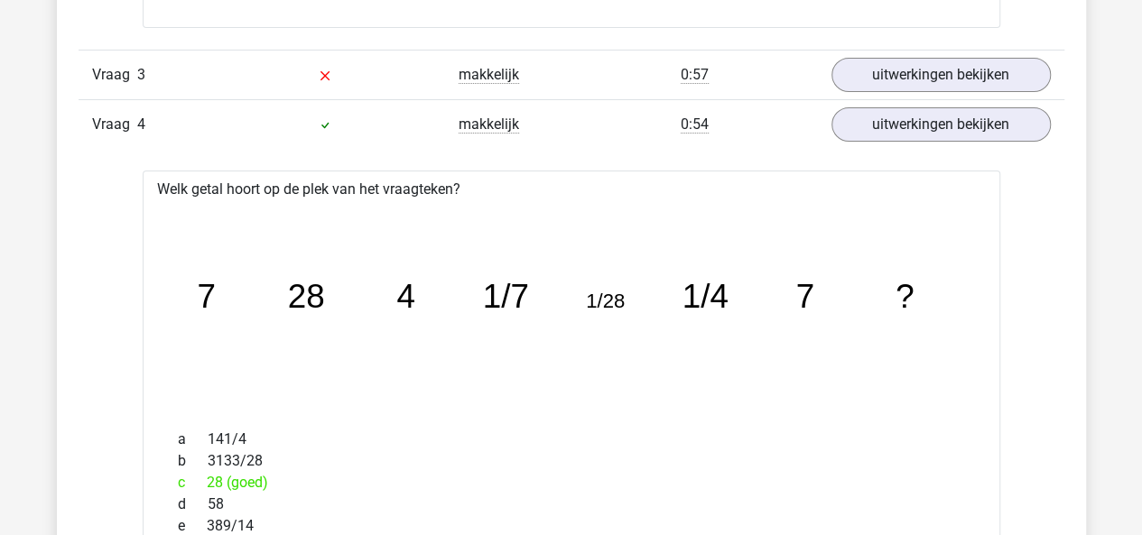
scroll to position [3217, 0]
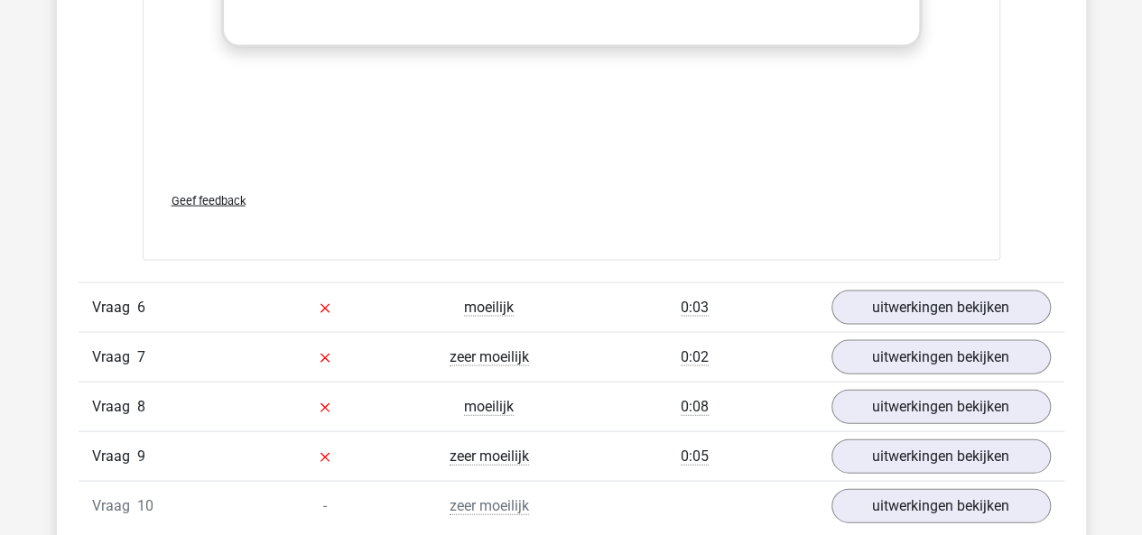
scroll to position [5277, 0]
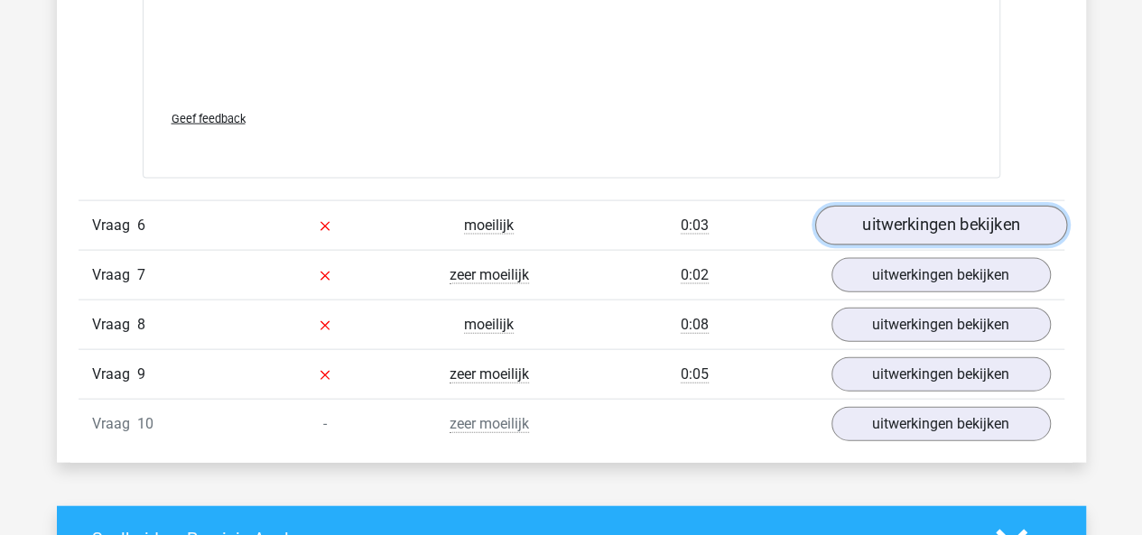
click at [962, 218] on link "uitwerkingen bekijken" at bounding box center [940, 227] width 252 height 40
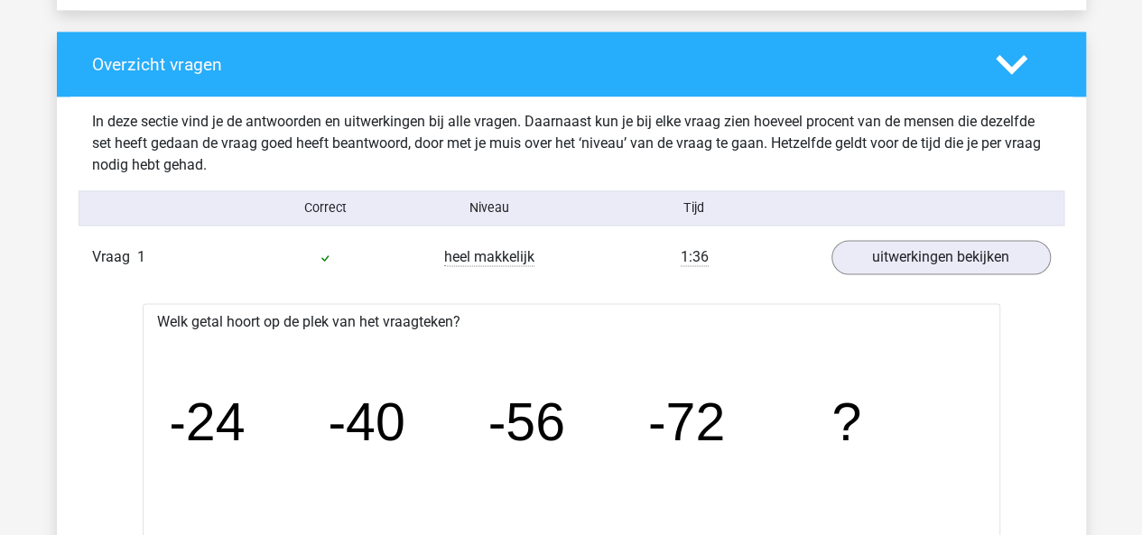
scroll to position [1374, 0]
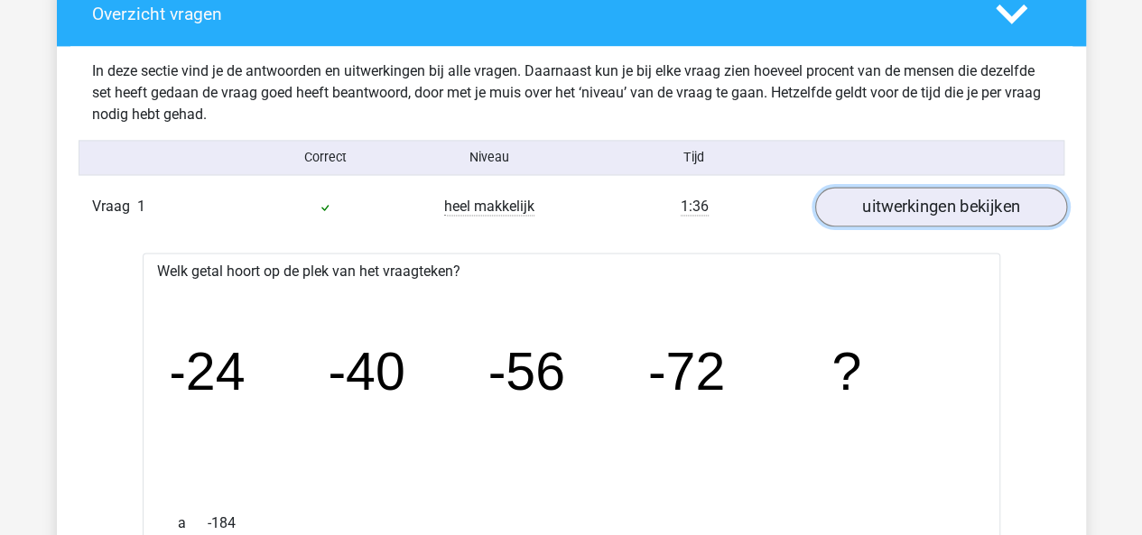
click at [926, 218] on link "uitwerkingen bekijken" at bounding box center [940, 208] width 252 height 40
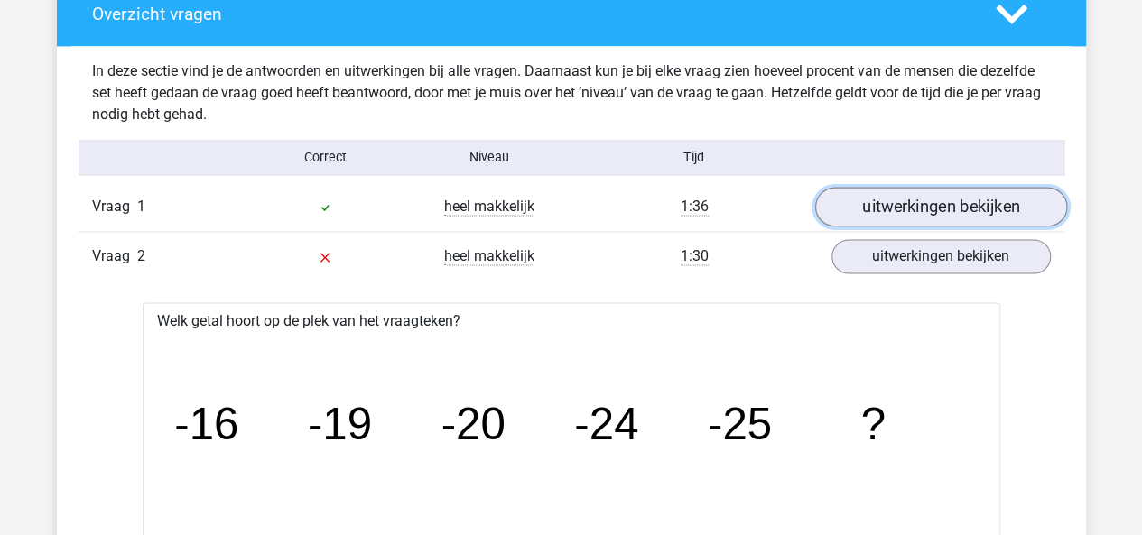
click at [926, 218] on link "uitwerkingen bekijken" at bounding box center [940, 208] width 252 height 40
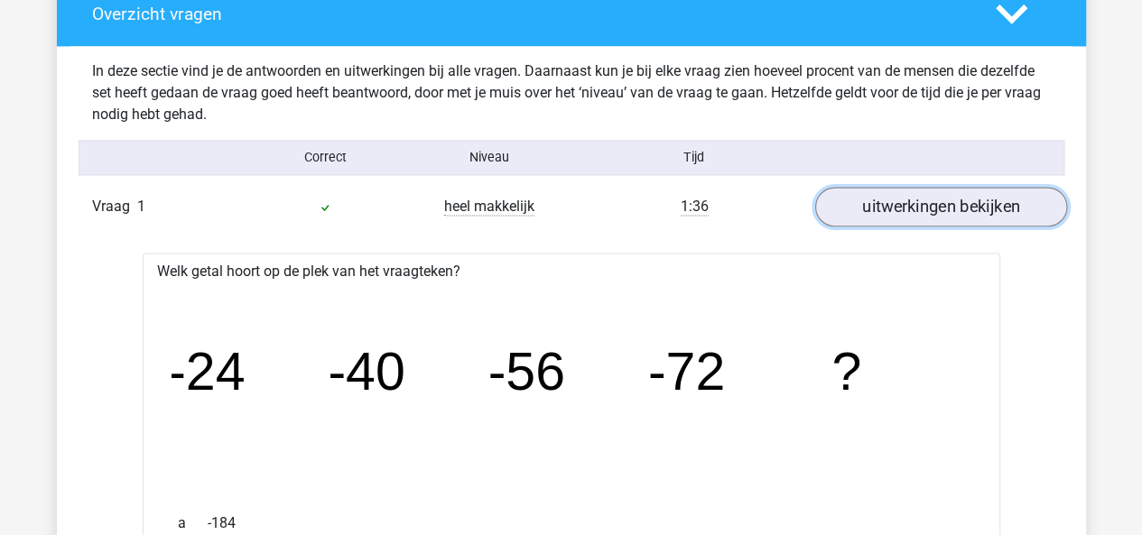
click at [926, 218] on link "uitwerkingen bekijken" at bounding box center [940, 208] width 252 height 40
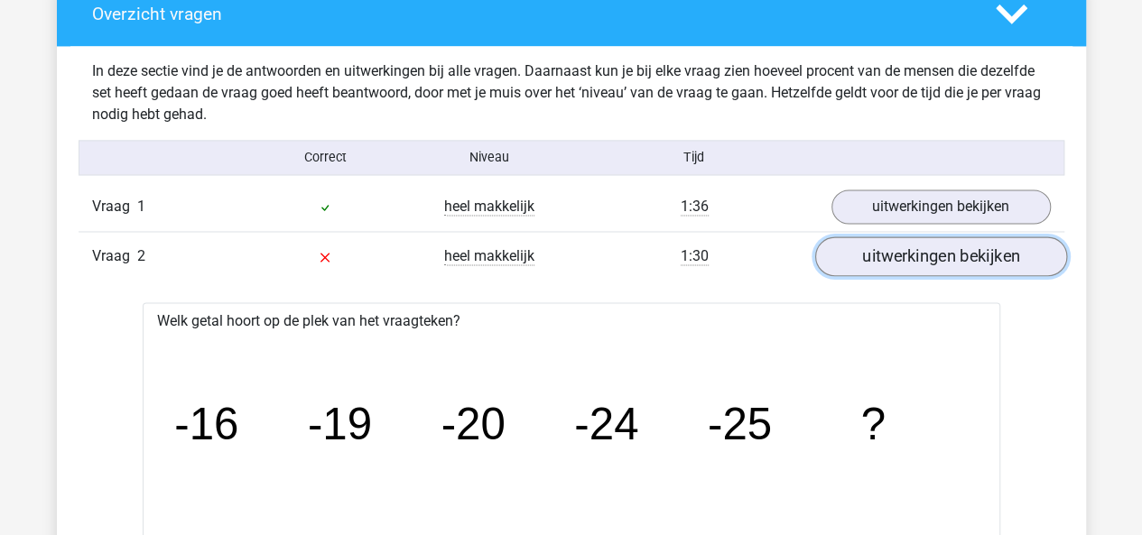
click at [905, 259] on link "uitwerkingen bekijken" at bounding box center [940, 257] width 252 height 40
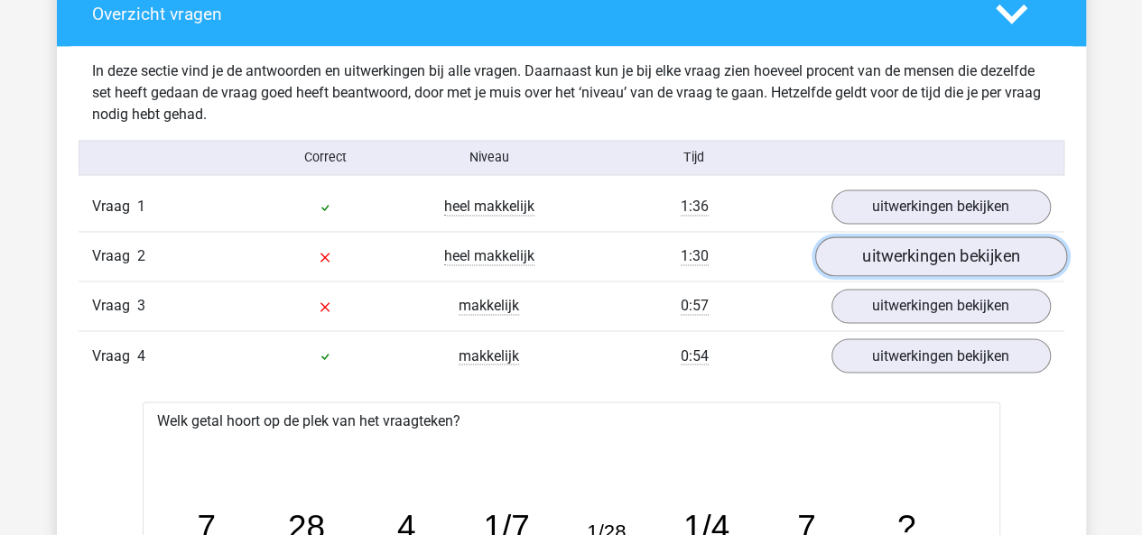
click at [905, 259] on link "uitwerkingen bekijken" at bounding box center [940, 257] width 252 height 40
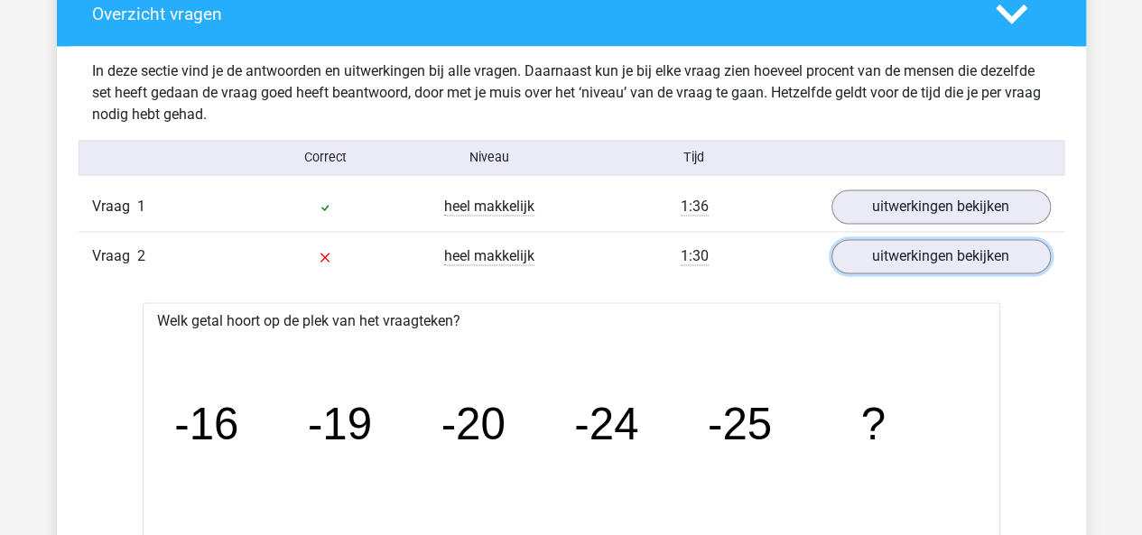
scroll to position [1359, 0]
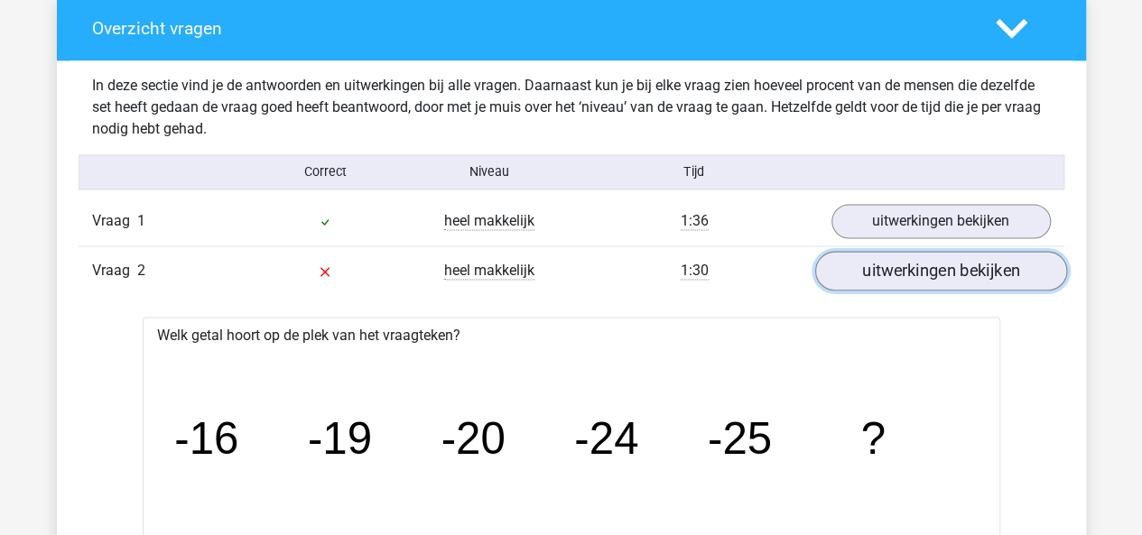
click at [991, 257] on link "uitwerkingen bekijken" at bounding box center [940, 272] width 252 height 40
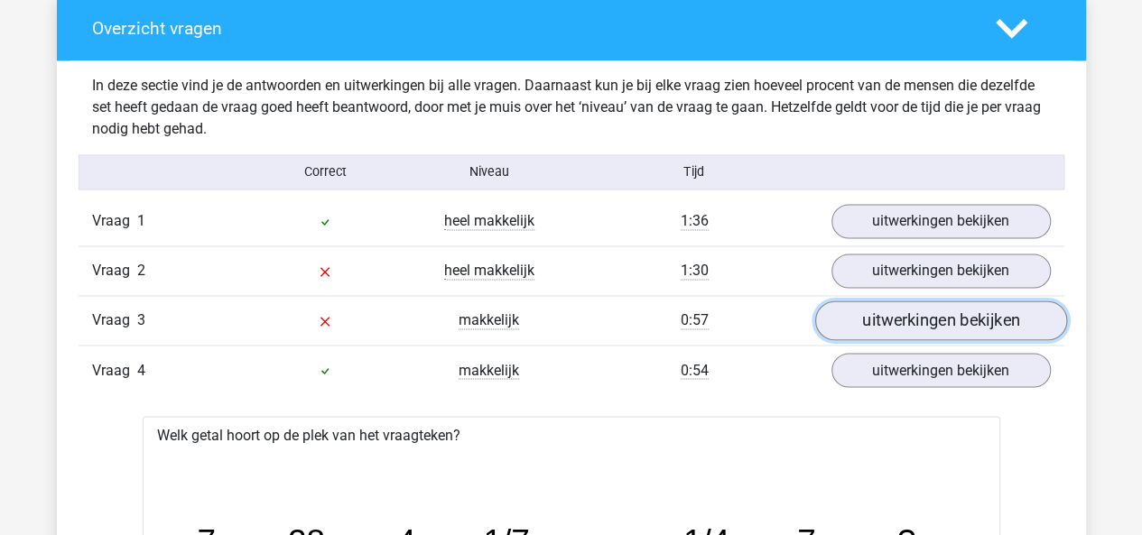
click at [977, 304] on link "uitwerkingen bekijken" at bounding box center [940, 321] width 252 height 40
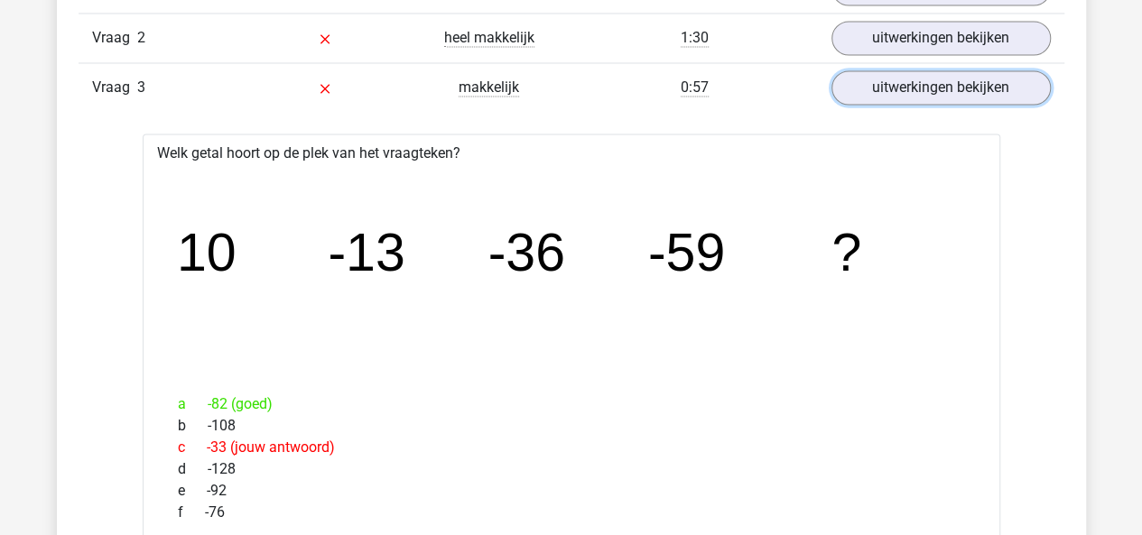
scroll to position [1601, 0]
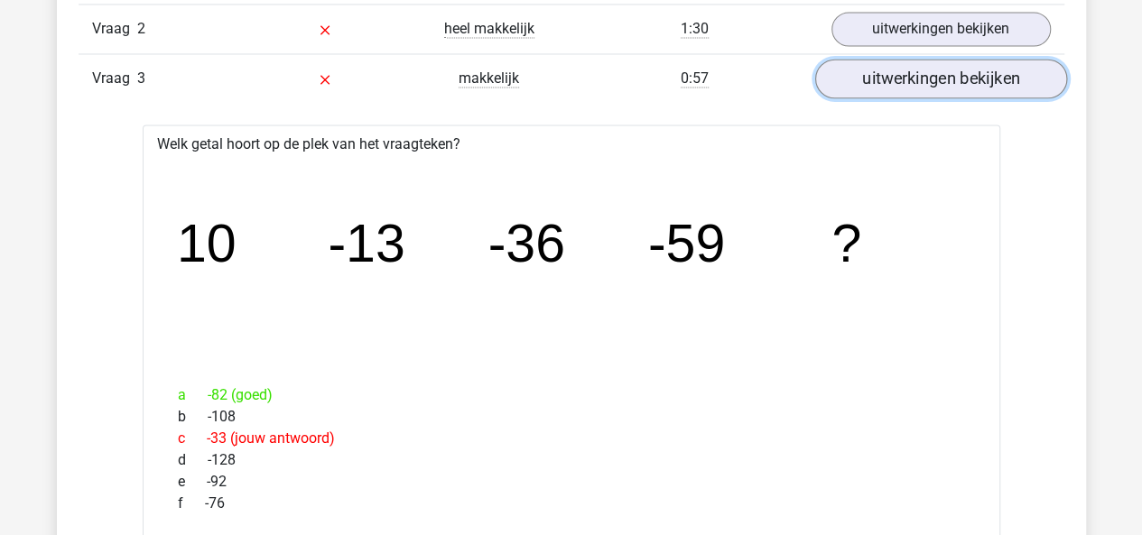
click at [1011, 87] on link "uitwerkingen bekijken" at bounding box center [940, 80] width 252 height 40
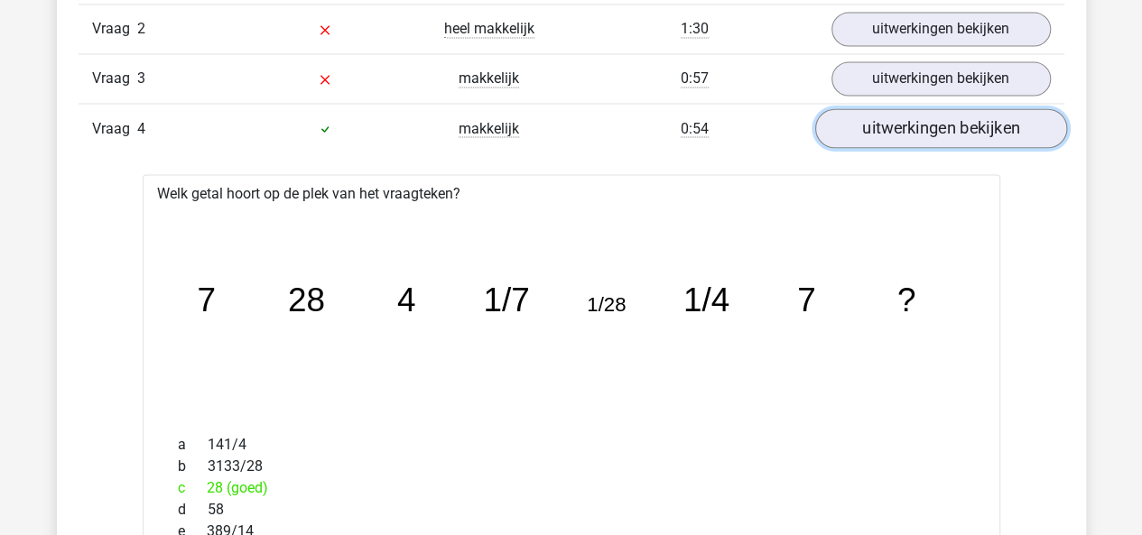
click at [885, 123] on link "uitwerkingen bekijken" at bounding box center [940, 129] width 252 height 40
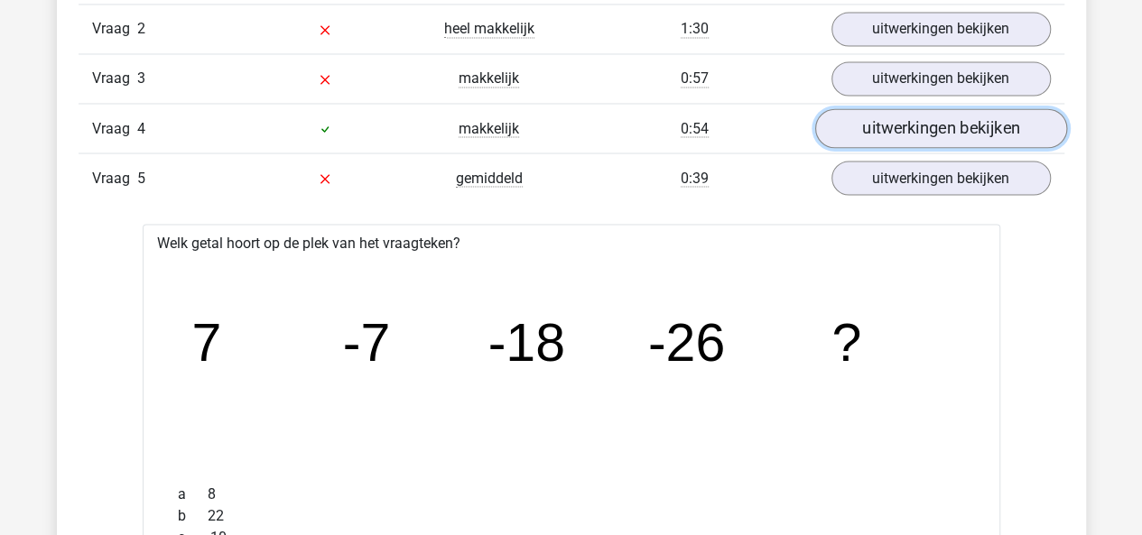
click at [880, 123] on link "uitwerkingen bekijken" at bounding box center [940, 129] width 252 height 40
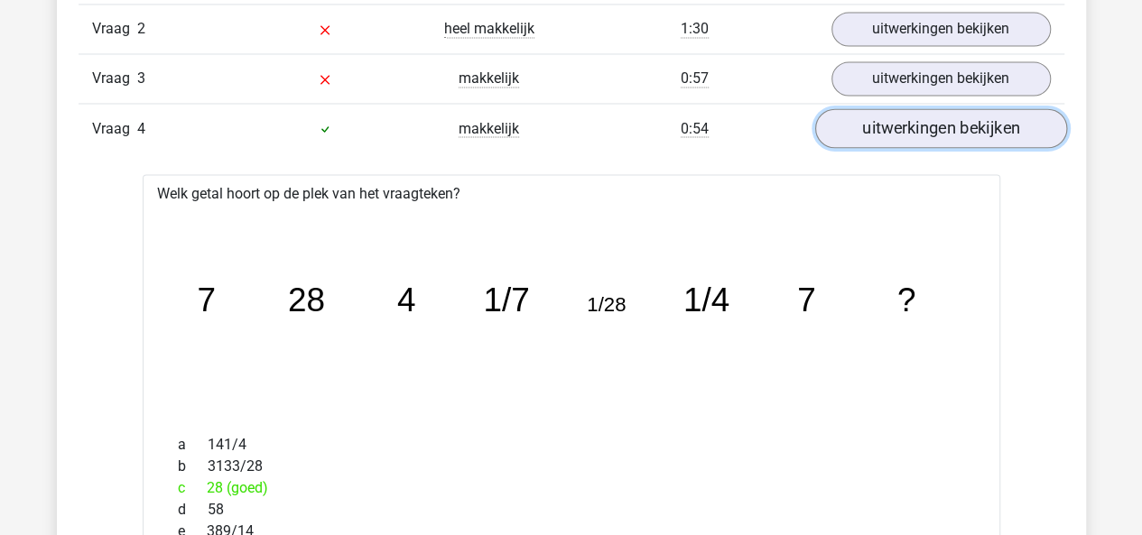
click at [880, 123] on link "uitwerkingen bekijken" at bounding box center [940, 129] width 252 height 40
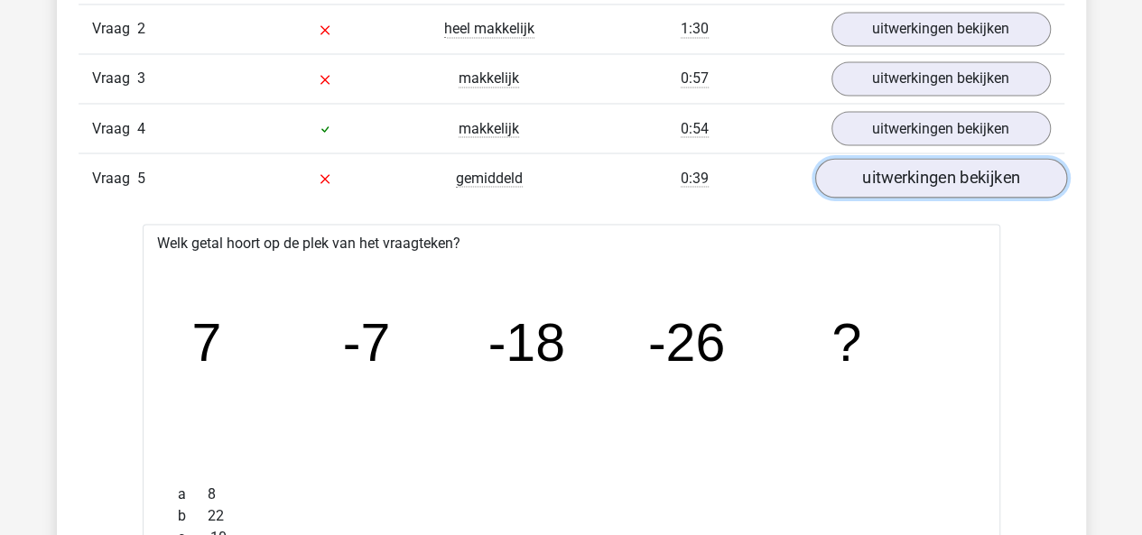
click at [848, 181] on link "uitwerkingen bekijken" at bounding box center [940, 179] width 252 height 40
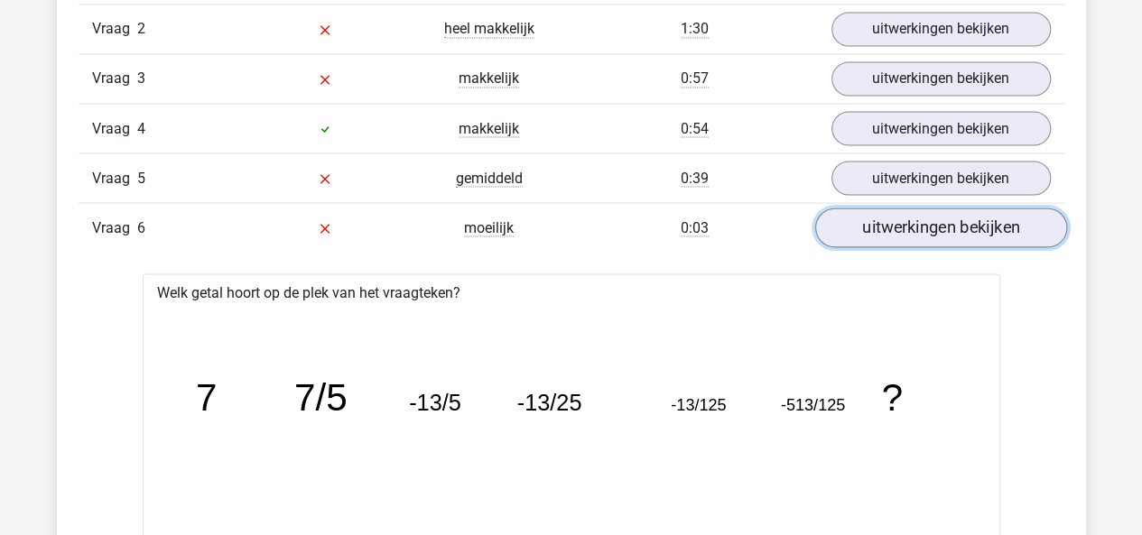
click at [852, 232] on link "uitwerkingen bekijken" at bounding box center [940, 228] width 252 height 40
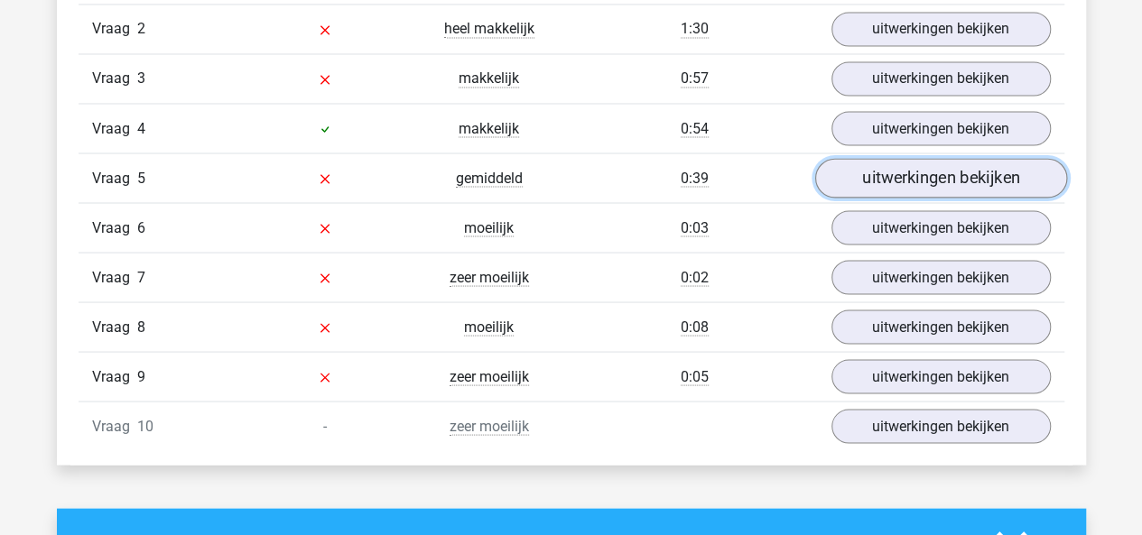
click at [892, 171] on link "uitwerkingen bekijken" at bounding box center [940, 179] width 252 height 40
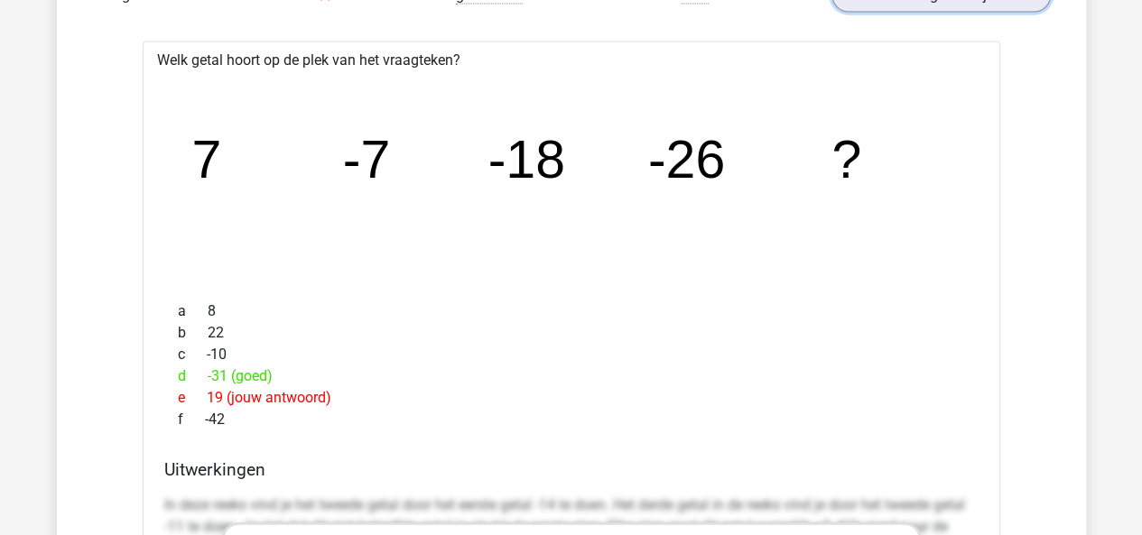
scroll to position [1713, 0]
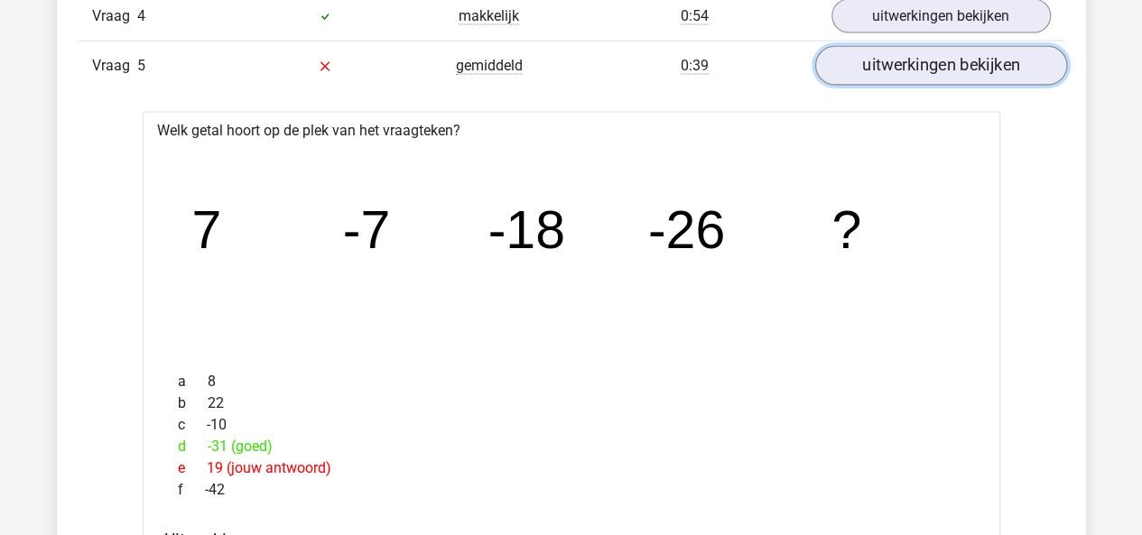
click at [1003, 50] on link "uitwerkingen bekijken" at bounding box center [940, 67] width 252 height 40
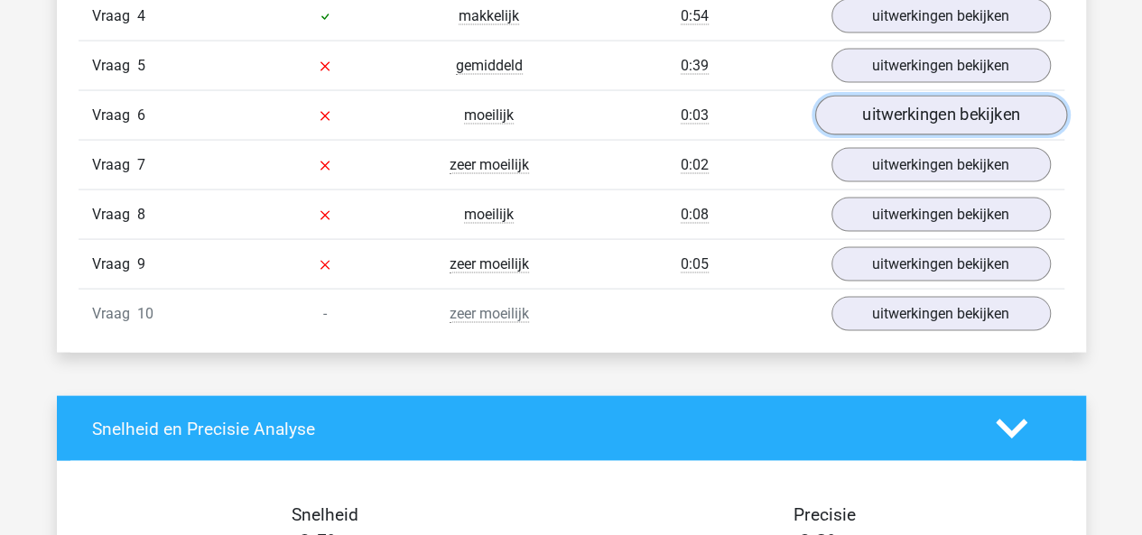
click at [972, 109] on link "uitwerkingen bekijken" at bounding box center [940, 117] width 252 height 40
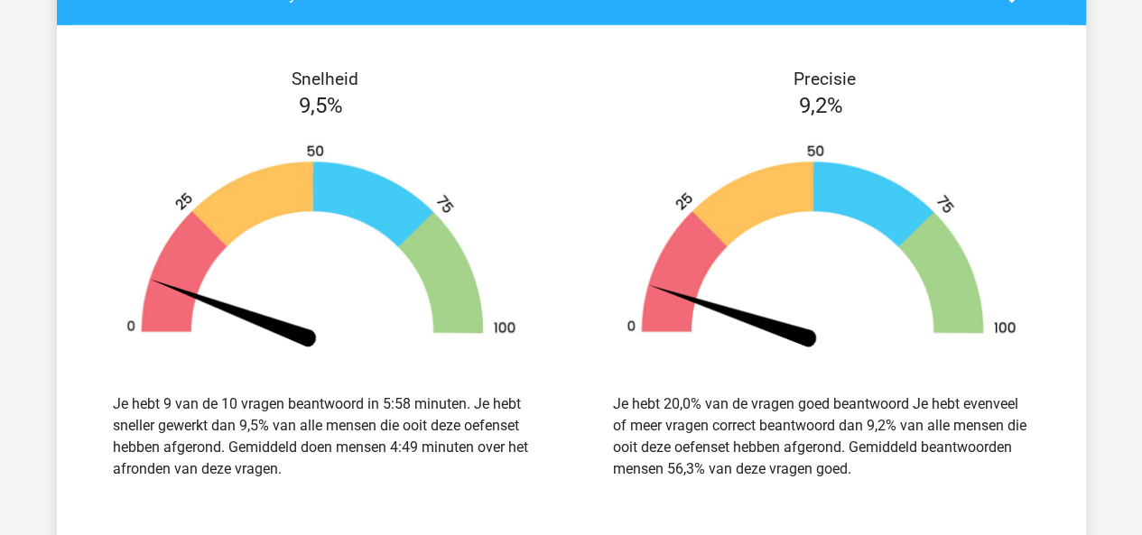
scroll to position [2955, 0]
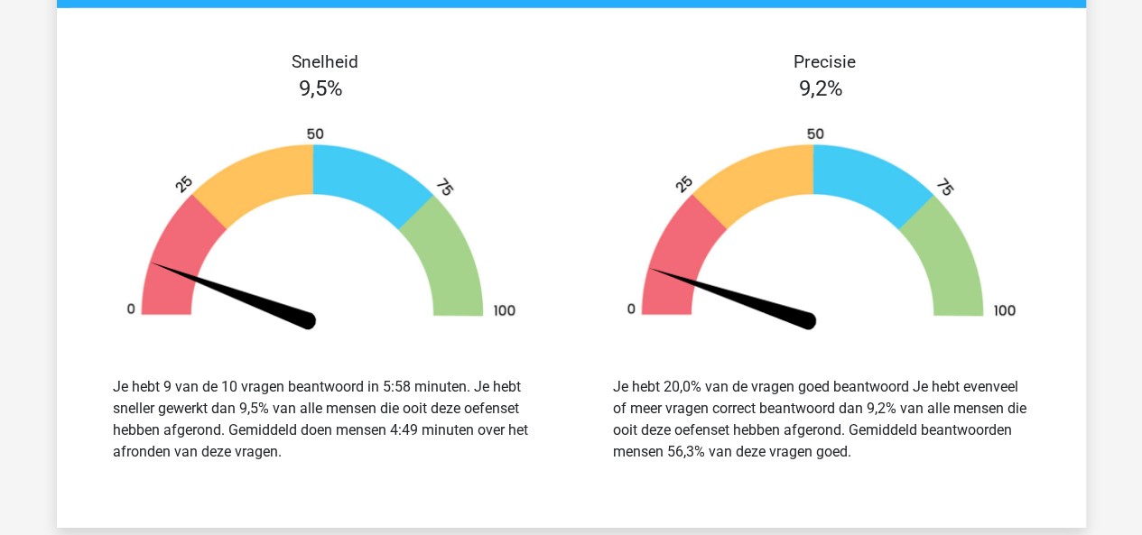
drag, startPoint x: 1138, startPoint y: 351, endPoint x: 1135, endPoint y: 378, distance: 27.2
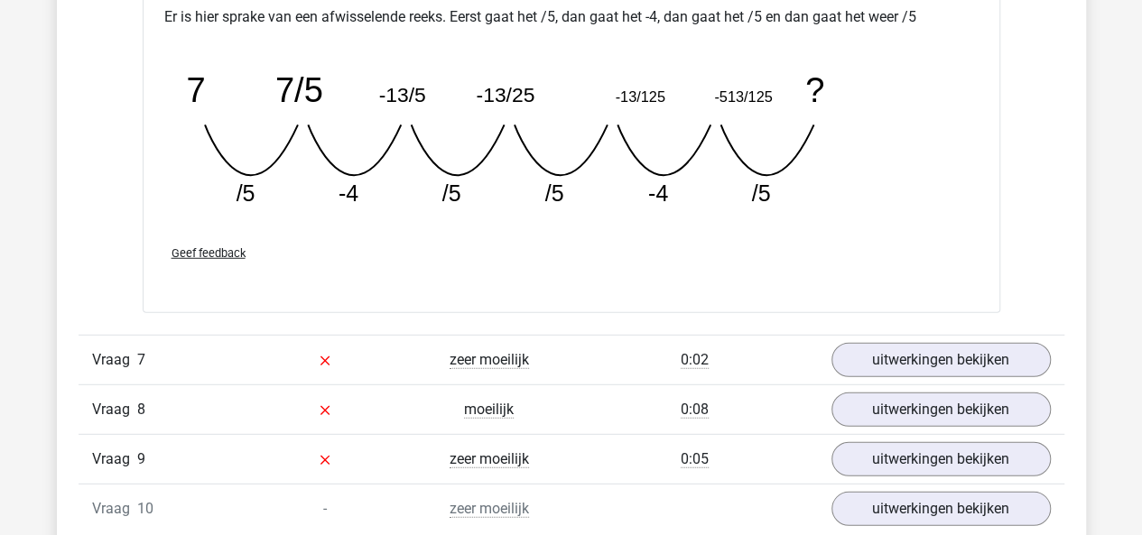
scroll to position [2330, 0]
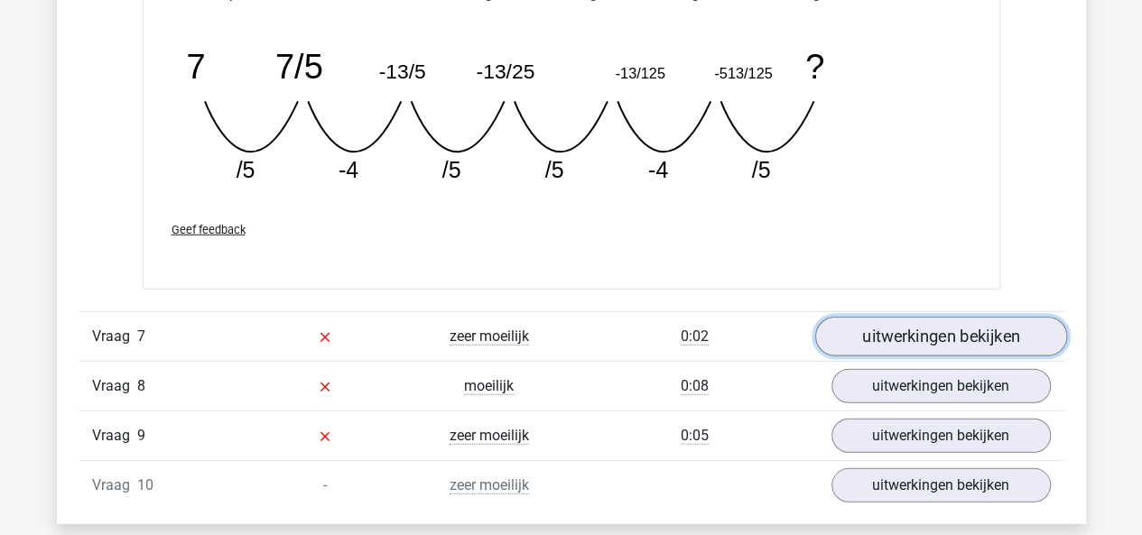
click at [1009, 320] on link "uitwerkingen bekijken" at bounding box center [940, 337] width 252 height 40
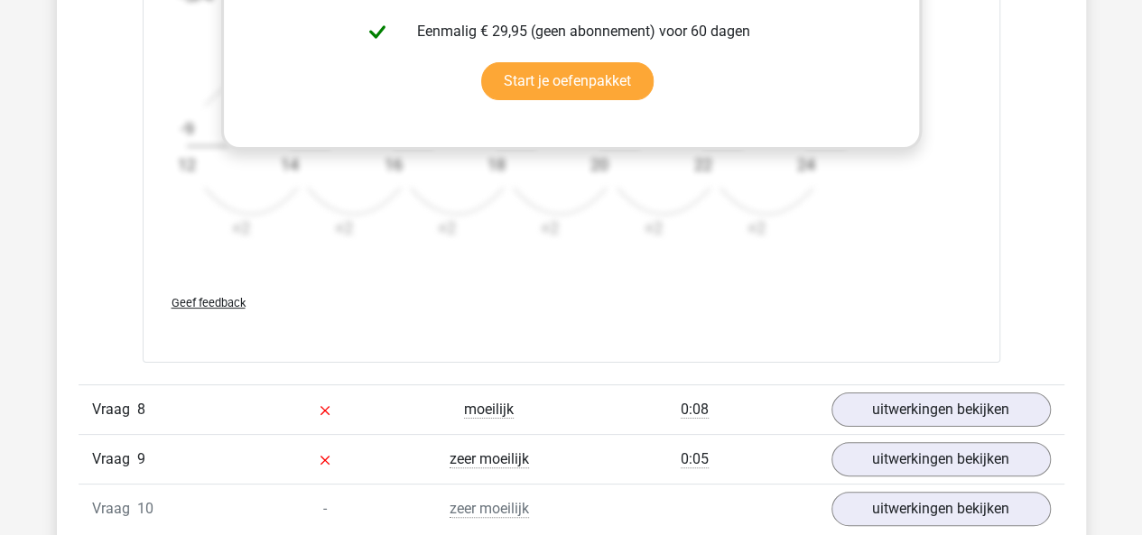
scroll to position [3455, 0]
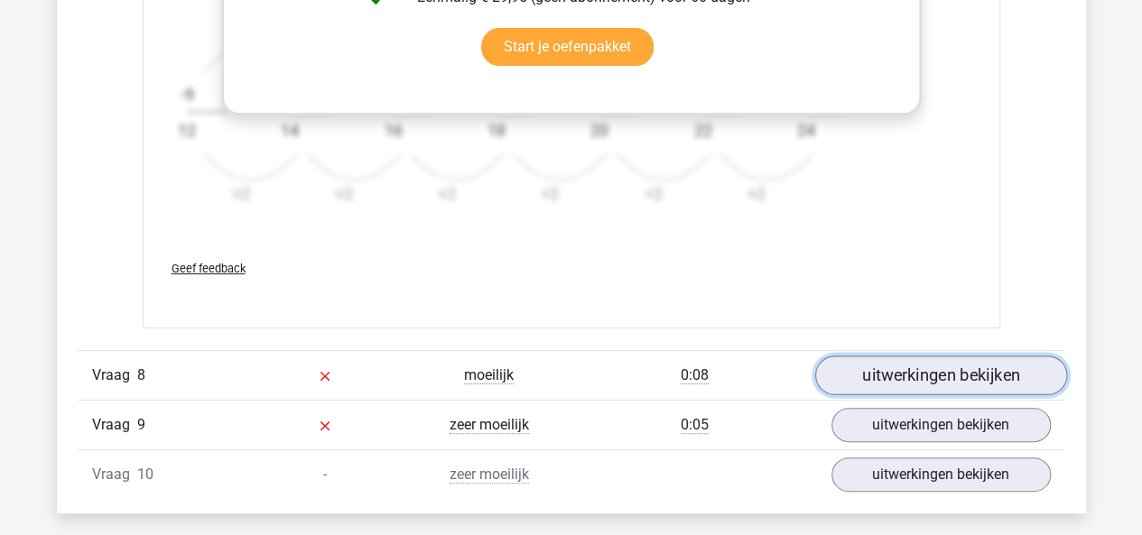
click at [1045, 358] on link "uitwerkingen bekijken" at bounding box center [940, 376] width 252 height 40
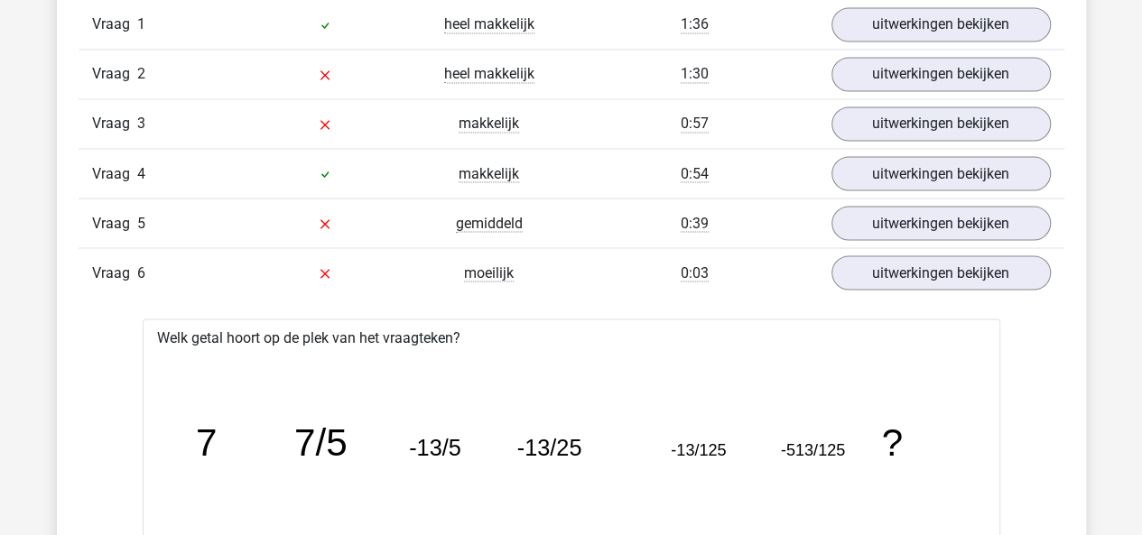
scroll to position [0, 0]
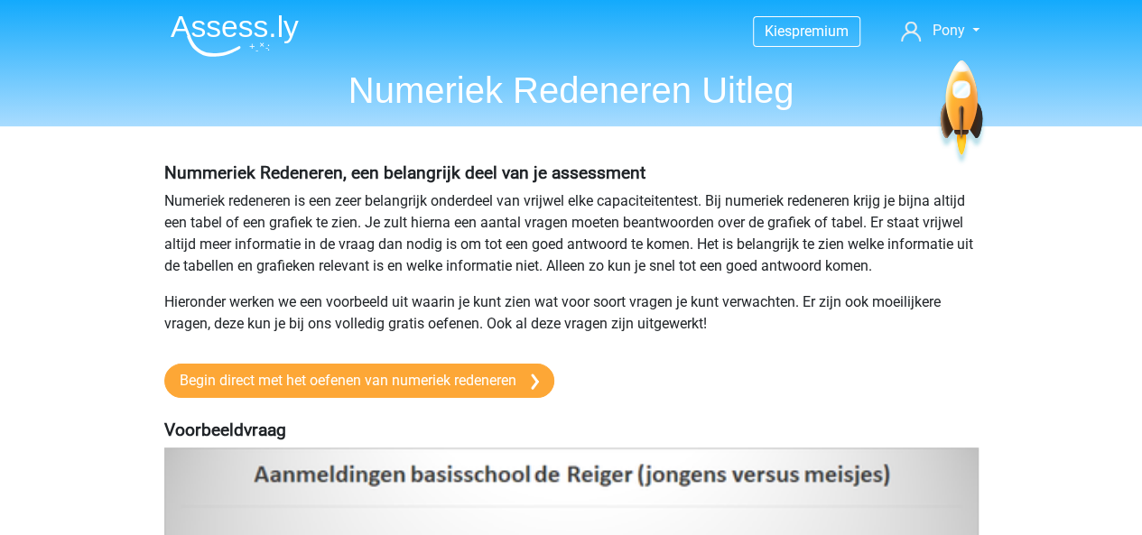
click at [695, 292] on p "Hieronder werken we een voorbeeld uit waarin je kunt zien wat voor soort vragen…" at bounding box center [571, 313] width 814 height 43
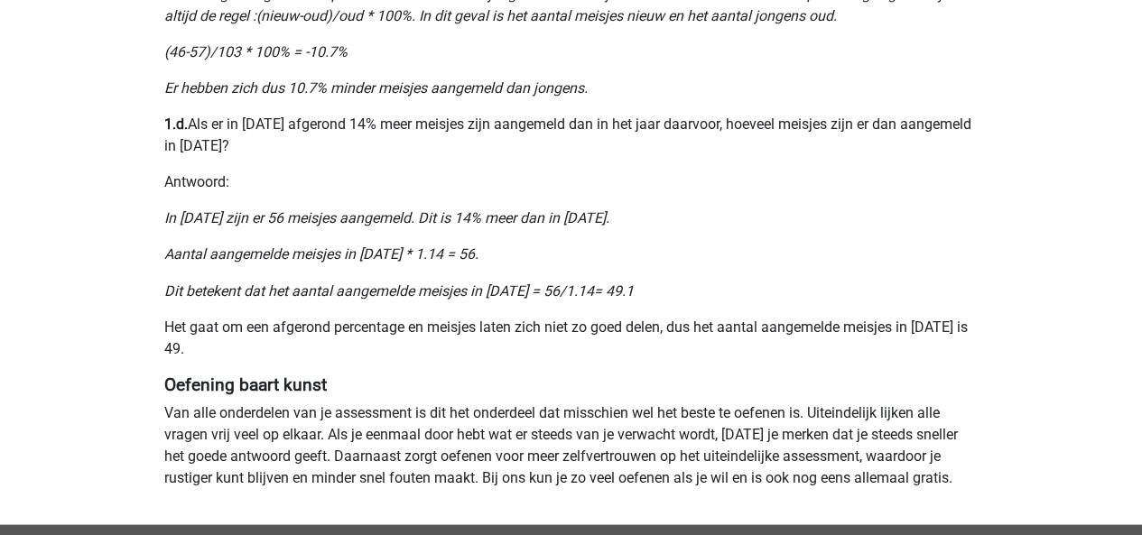
scroll to position [1523, 0]
